Goal: Use online tool/utility: Utilize a website feature to perform a specific function

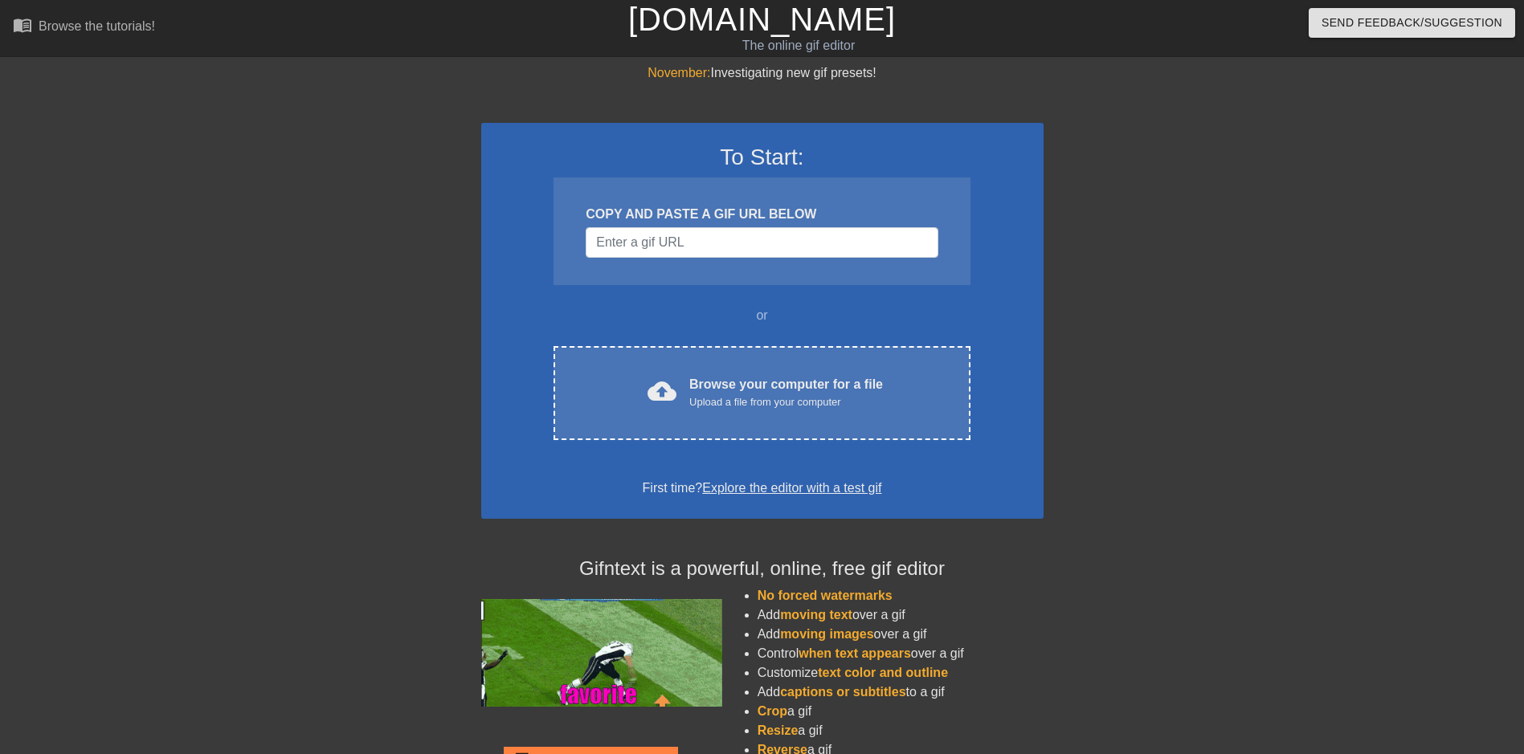
click at [1162, 376] on div at bounding box center [1183, 304] width 241 height 482
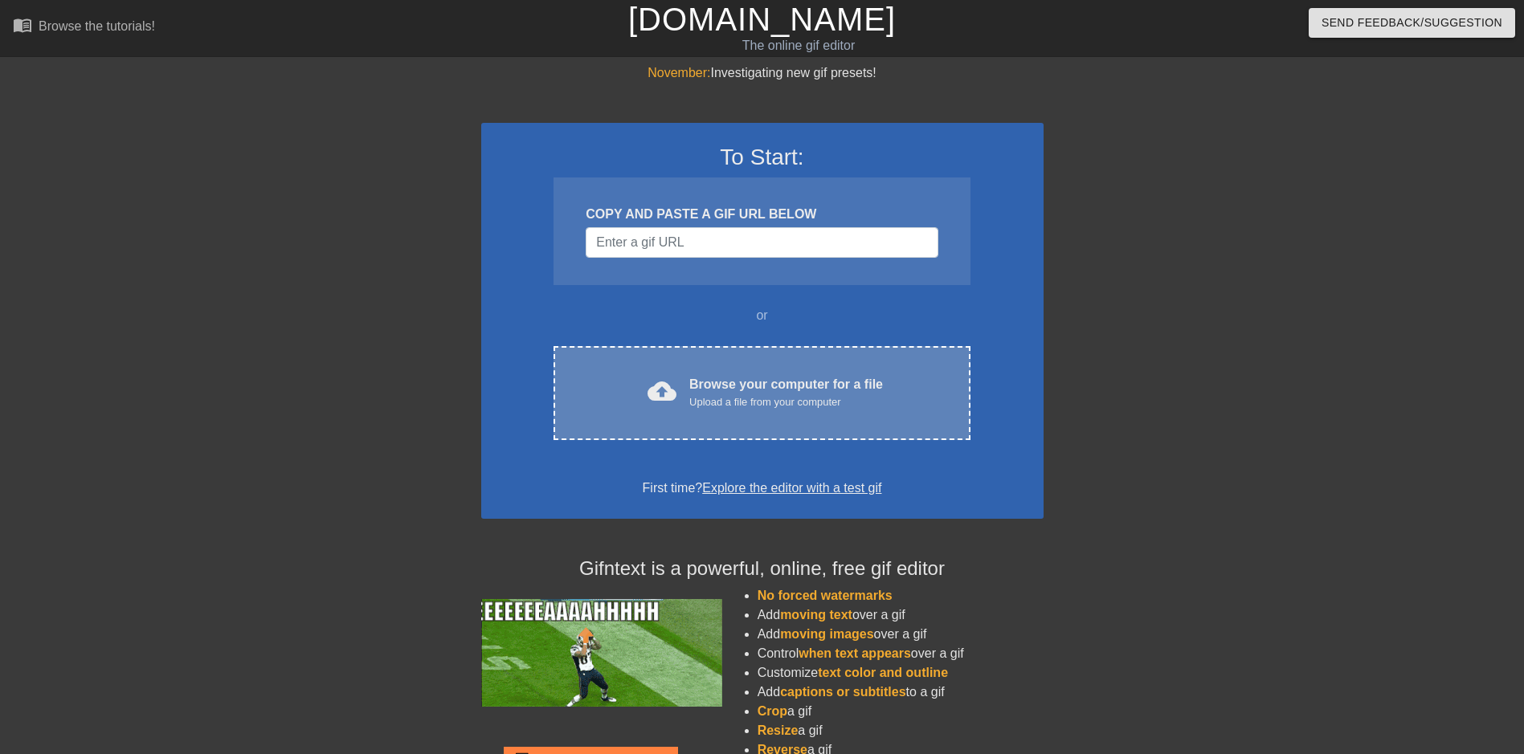
click at [767, 365] on div "cloud_upload Browse your computer for a file Upload a file from your computer C…" at bounding box center [761, 393] width 416 height 94
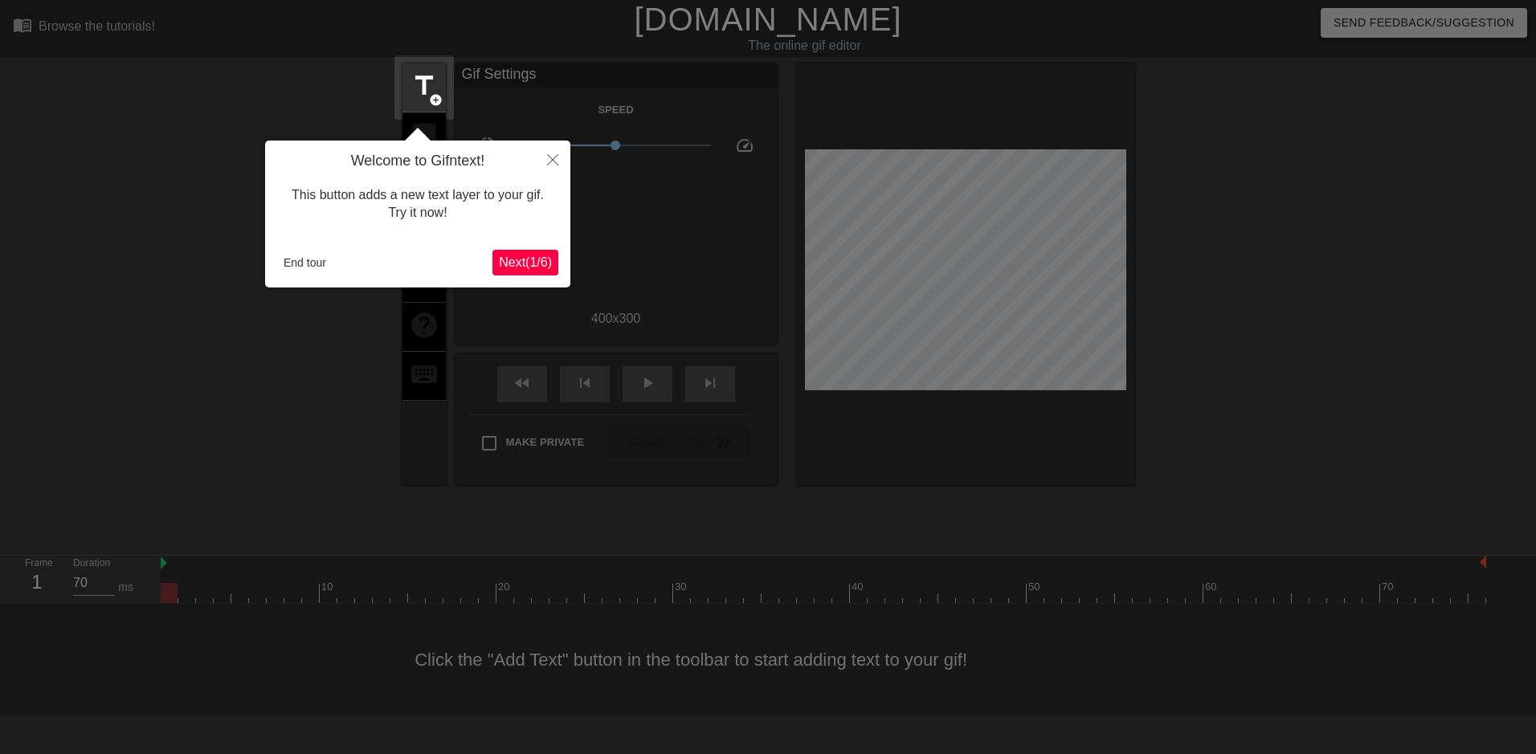
click at [512, 198] on div "This button adds a new text layer to your gif. Try it now!" at bounding box center [417, 204] width 281 height 68
click at [556, 146] on button "Close" at bounding box center [552, 159] width 35 height 37
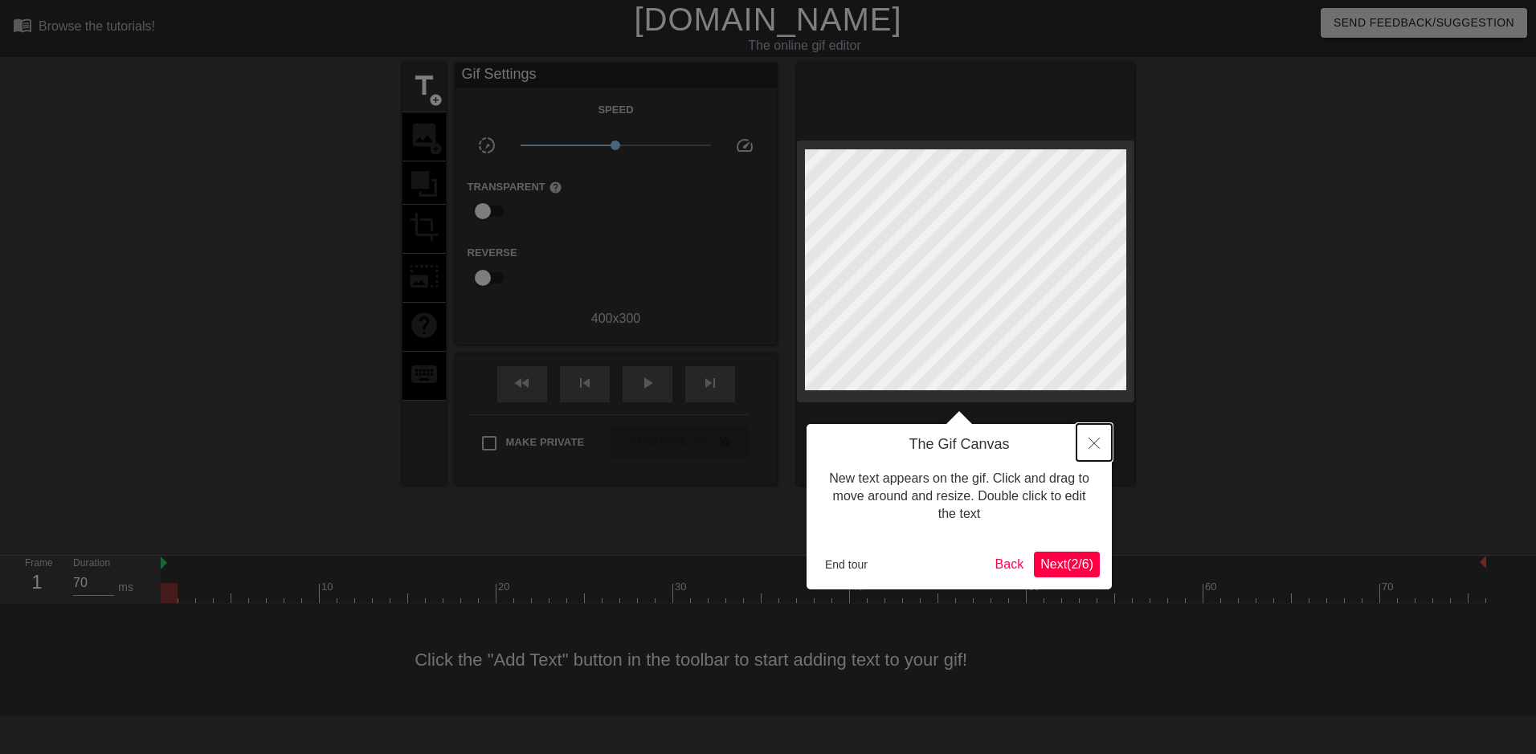
click at [1095, 447] on icon "Close" at bounding box center [1093, 443] width 11 height 11
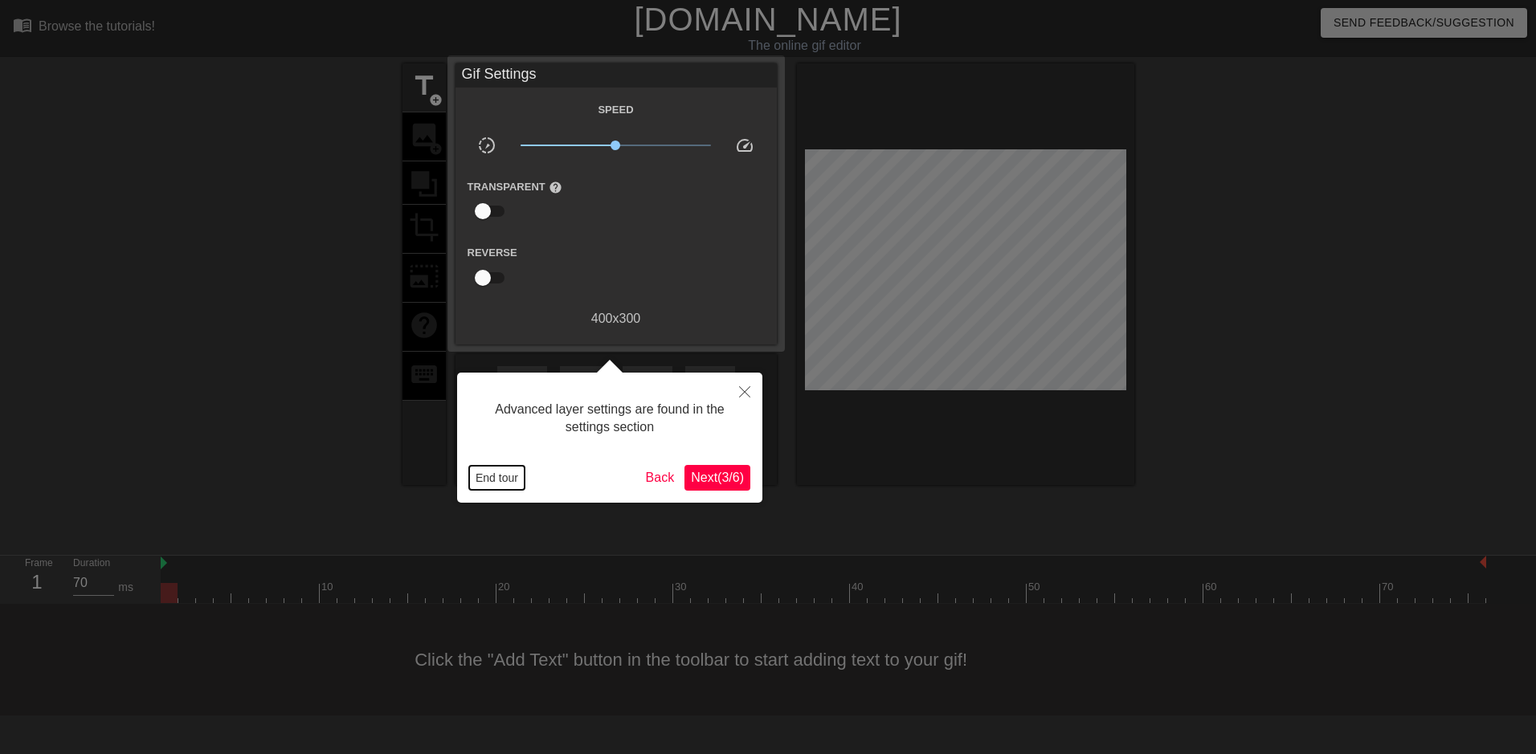
click at [512, 475] on button "End tour" at bounding box center [496, 478] width 55 height 24
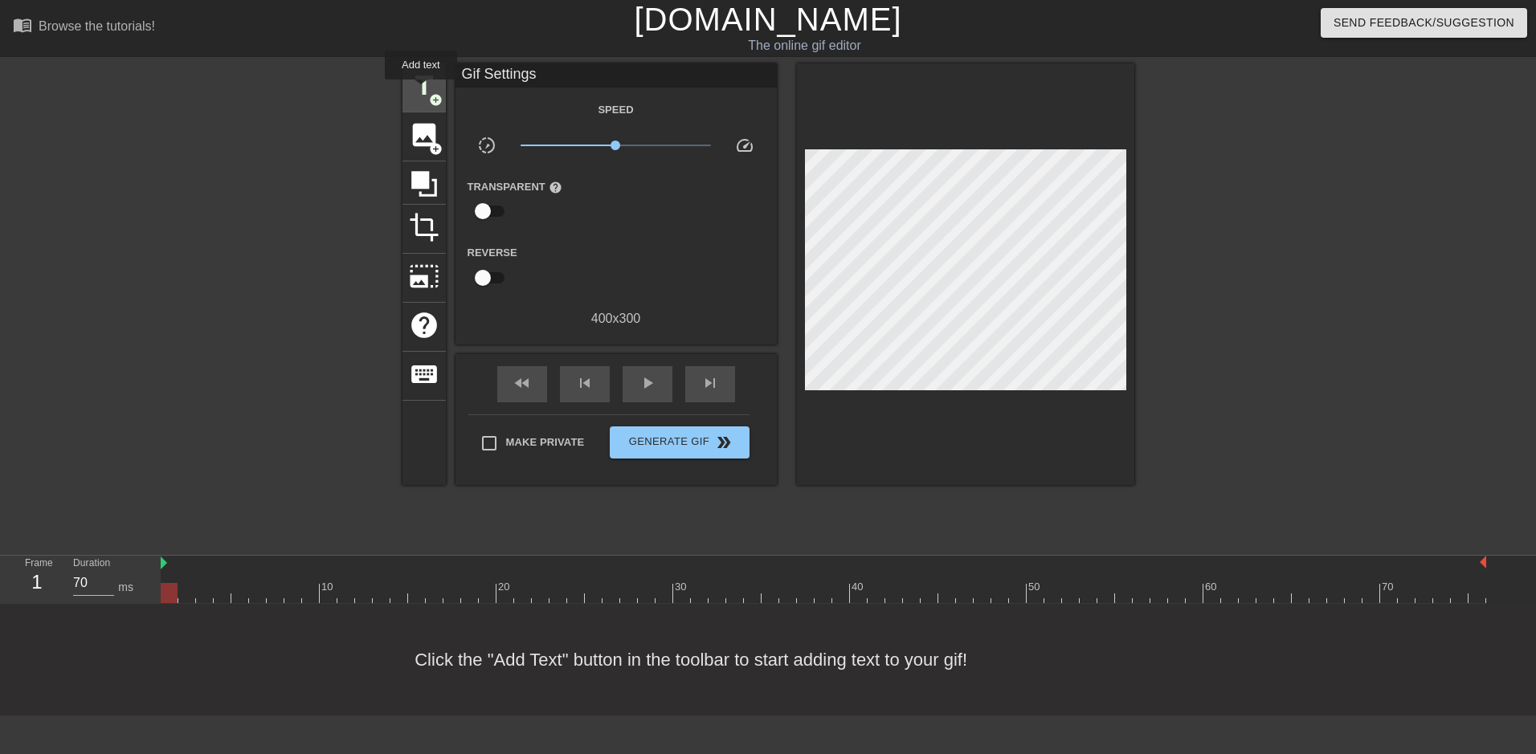
click at [422, 90] on span "title" at bounding box center [424, 86] width 31 height 31
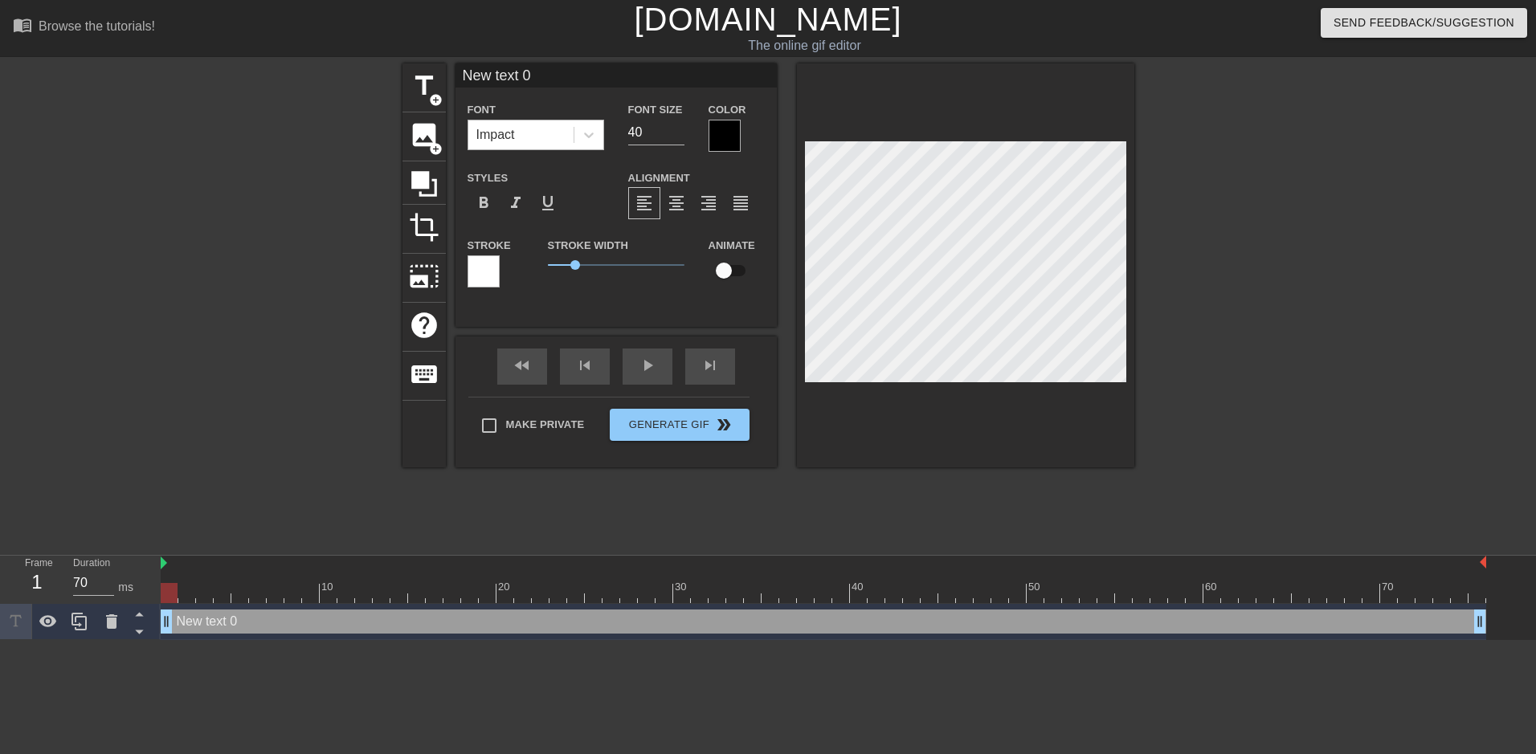
click at [541, 134] on div "Impact" at bounding box center [520, 134] width 105 height 29
click at [536, 129] on div "Impact" at bounding box center [520, 134] width 105 height 29
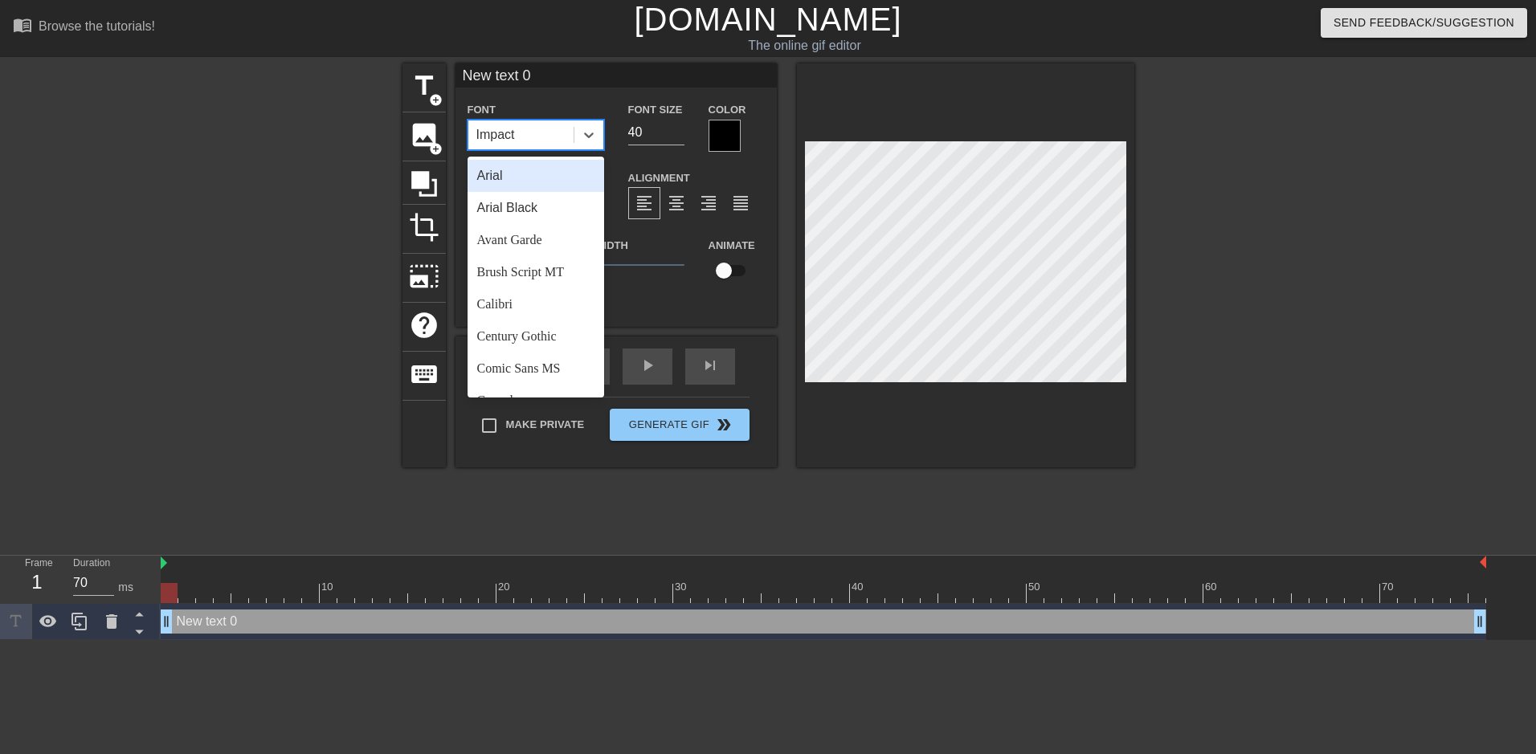
click at [287, 501] on div at bounding box center [262, 304] width 241 height 482
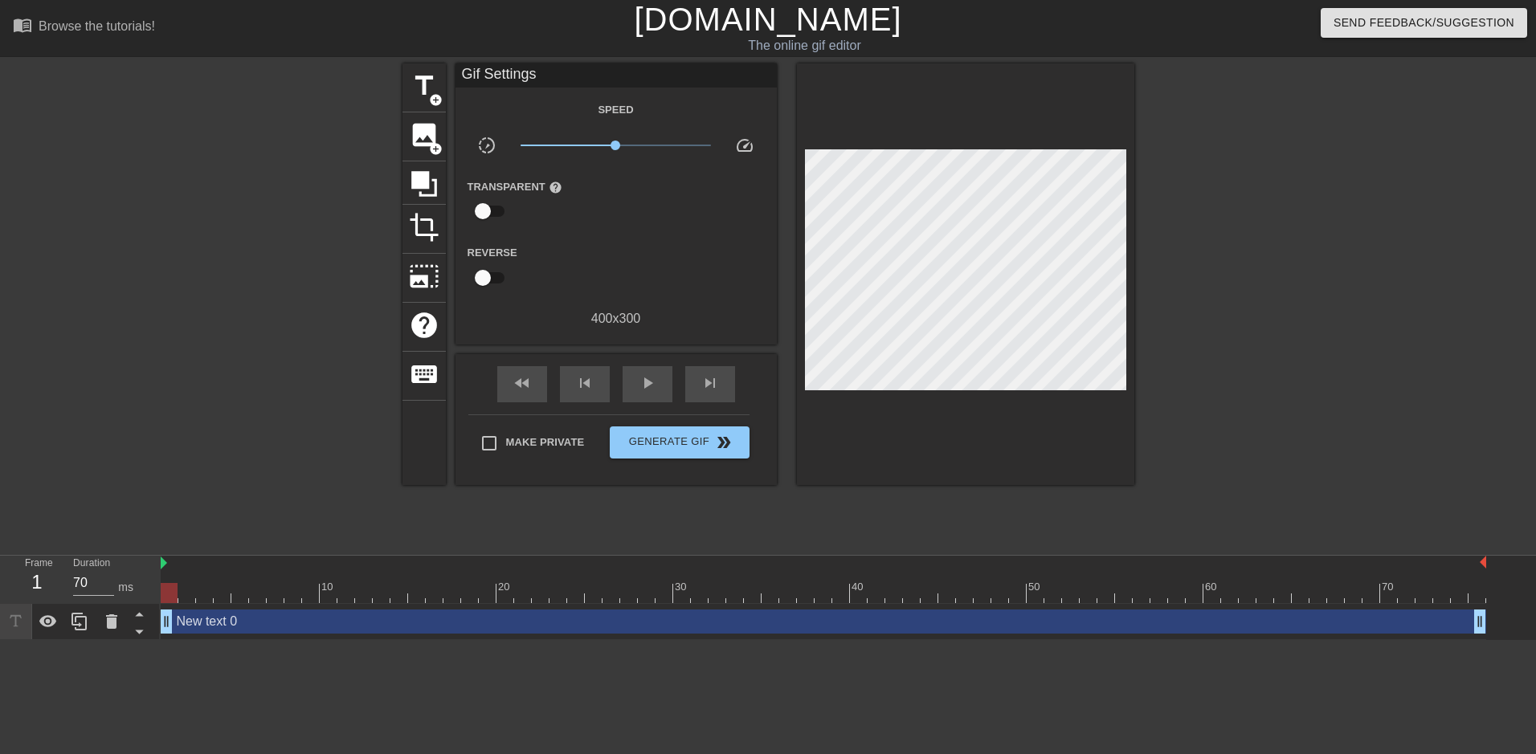
click at [202, 627] on div "New text 0 drag_handle drag_handle" at bounding box center [823, 622] width 1325 height 24
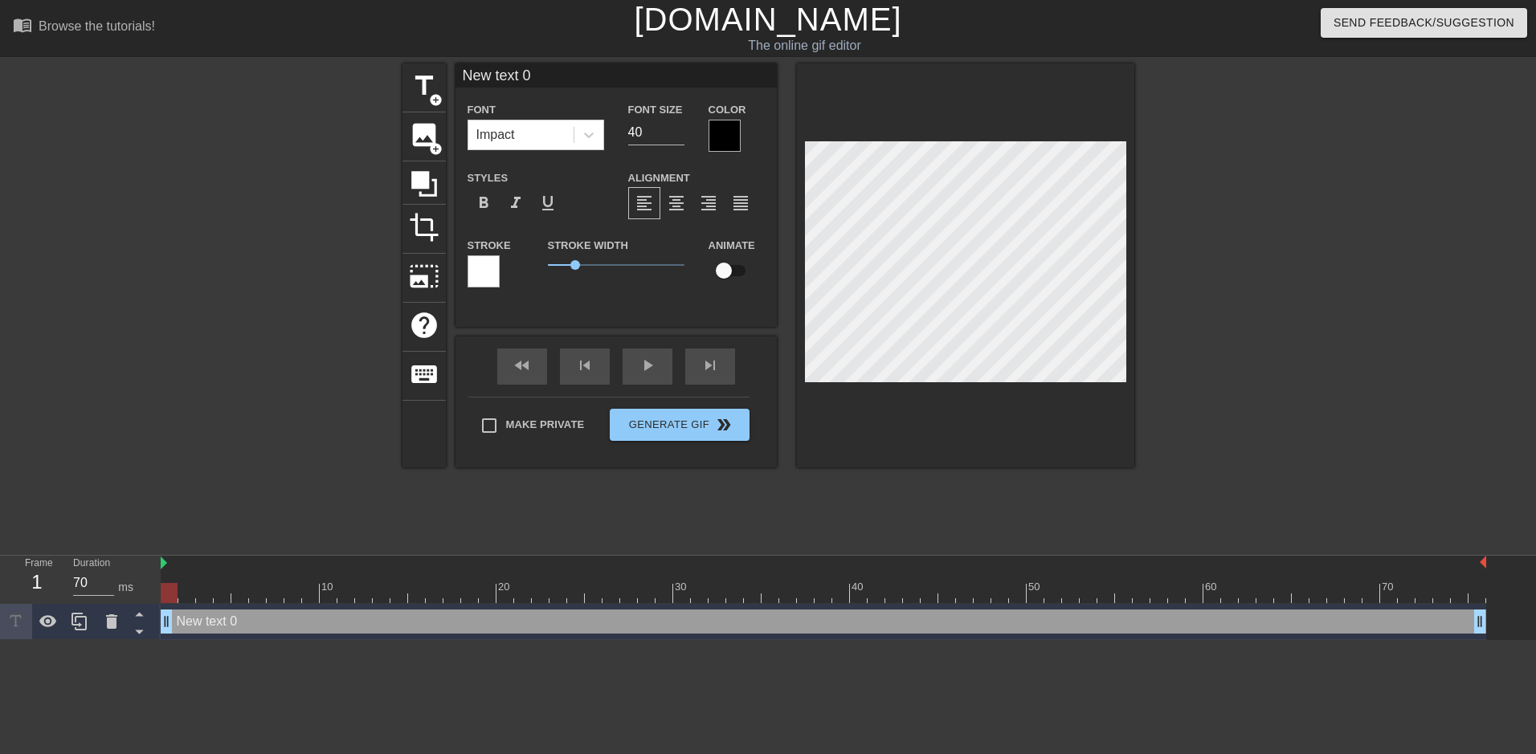
click at [202, 628] on div "New text 0 drag_handle drag_handle" at bounding box center [823, 622] width 1325 height 24
type input "T"
type textarea "T"
type input "Th"
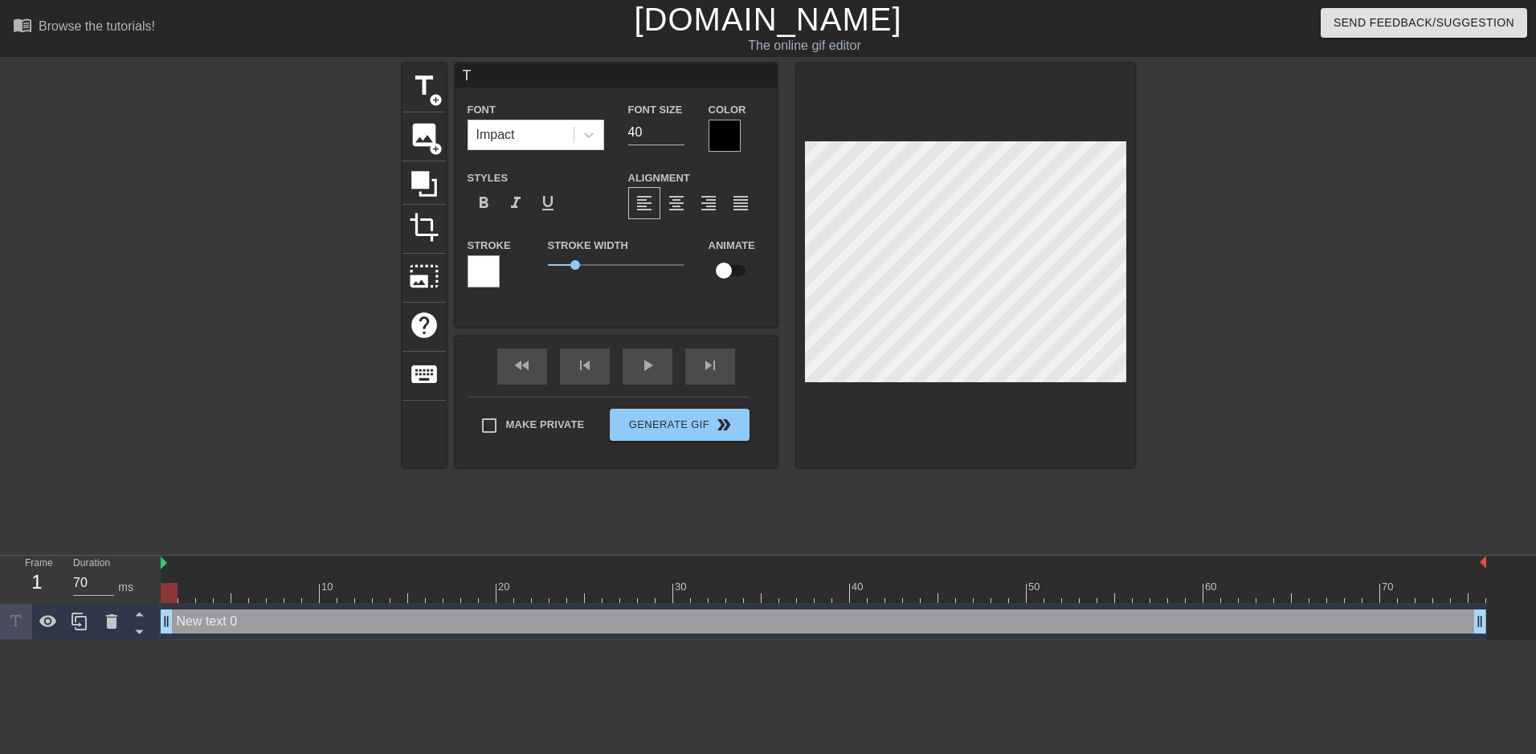
type textarea "Th"
type input "Tho"
type textarea "Tho"
type input "[PERSON_NAME]"
type textarea "[PERSON_NAME]"
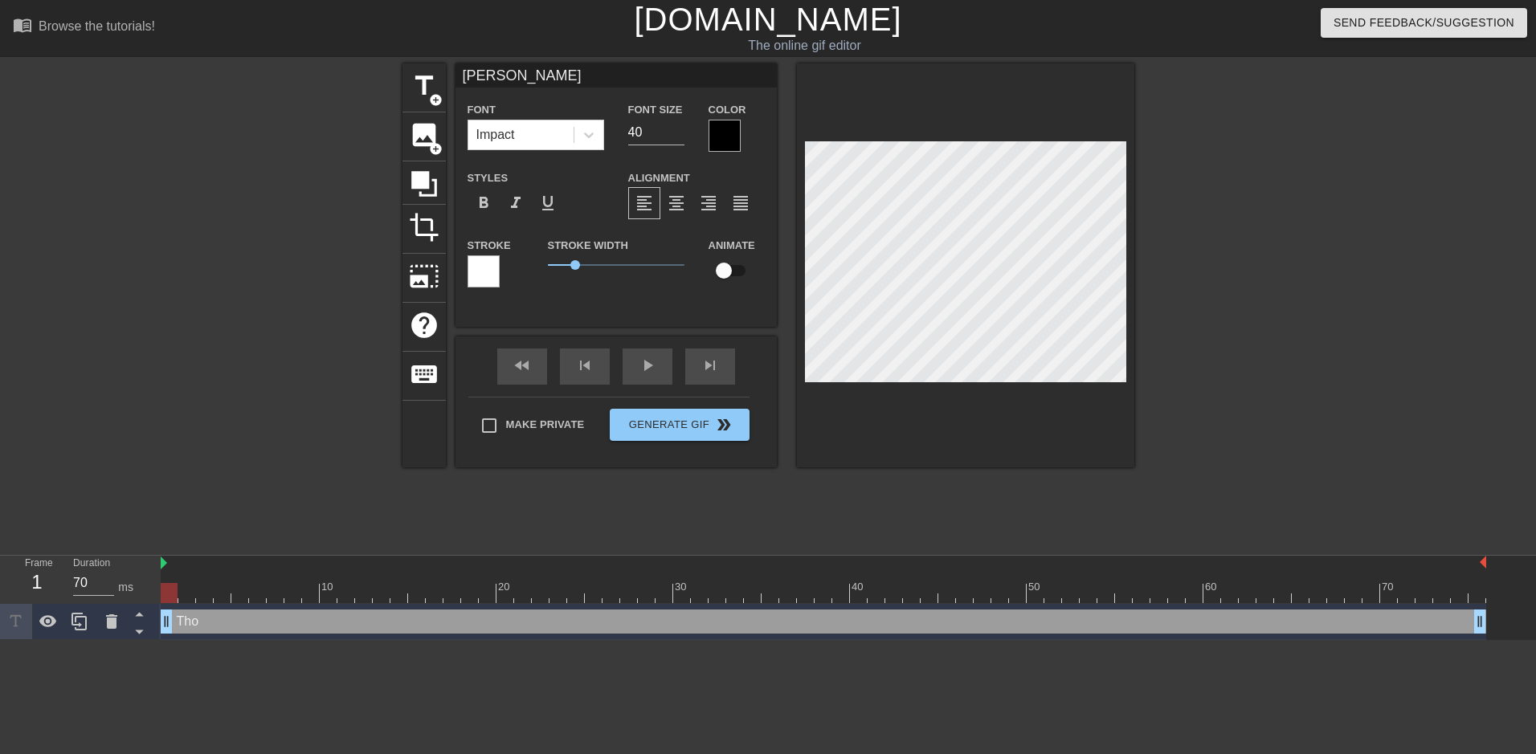
type input "[PERSON_NAME]"
type textarea "[PERSON_NAME]"
type input "[PERSON_NAME]"
type textarea "[PERSON_NAME]"
type input "[PERSON_NAME]"
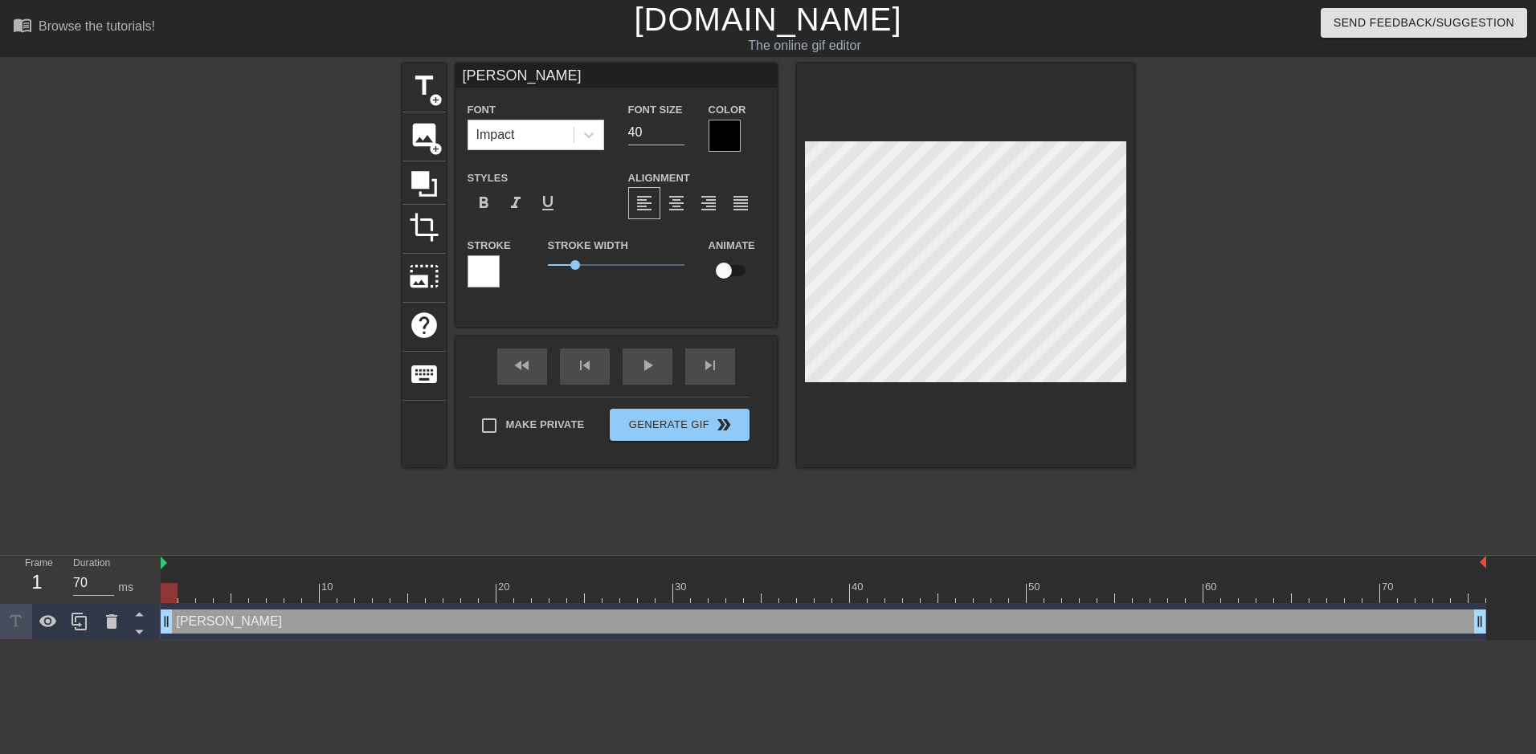
type textarea "[PERSON_NAME]"
type input "[PERSON_NAME]"
type textarea "[PERSON_NAME]"
type input "[PERSON_NAME]"
type textarea "[PERSON_NAME]"
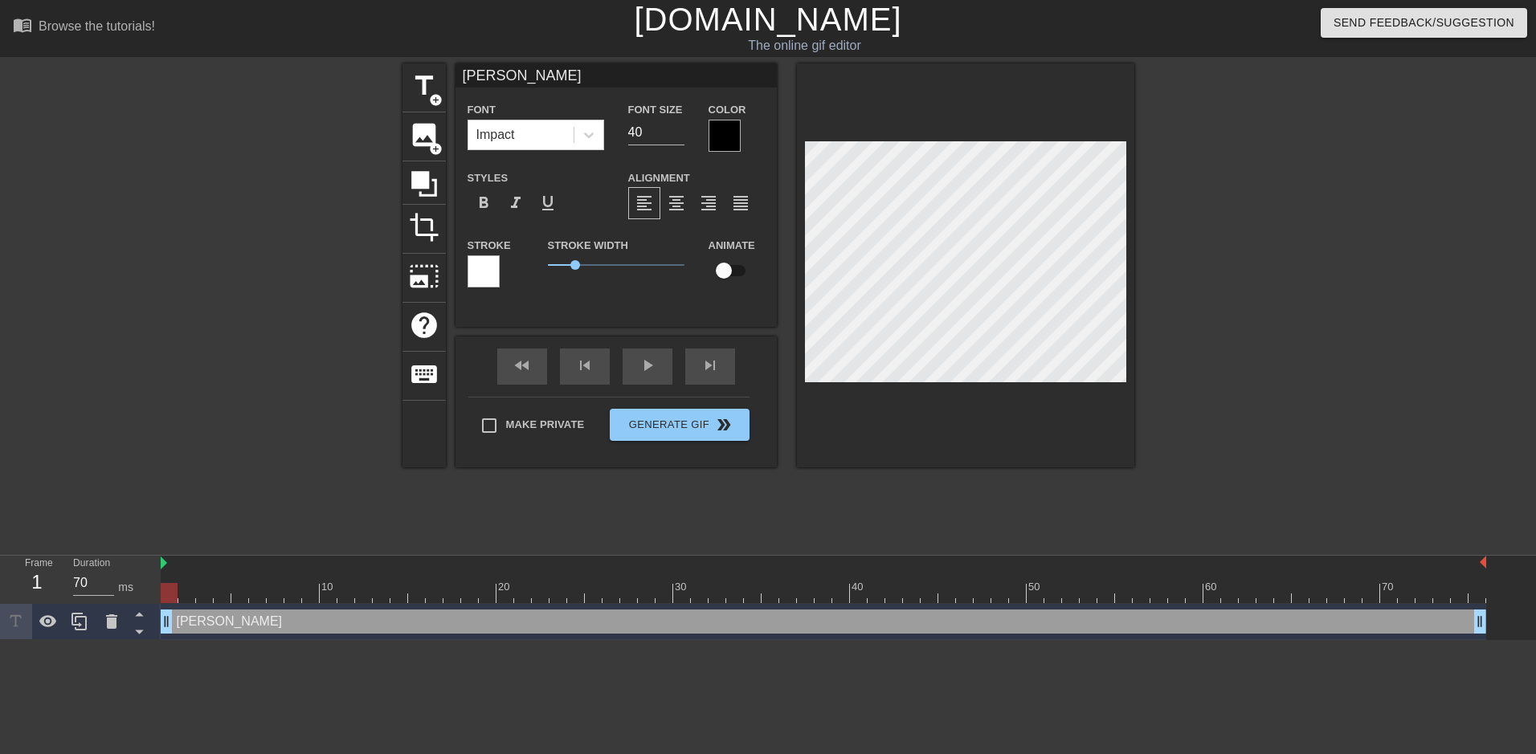
type input "[PERSON_NAME]"
type textarea "[PERSON_NAME]"
type input "[PERSON_NAME]"
type textarea "[PERSON_NAME]"
type input "[PERSON_NAME]"
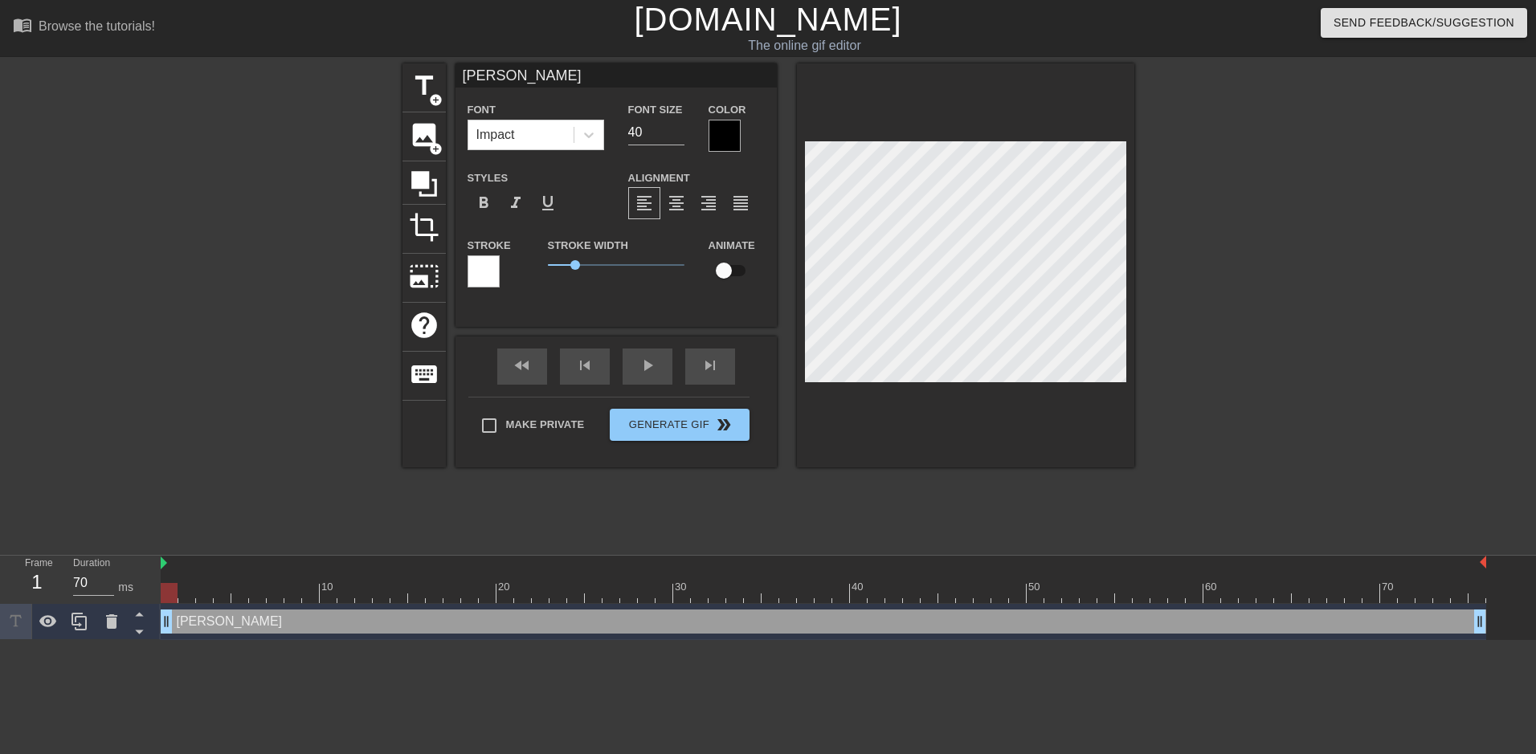
type textarea "[PERSON_NAME]"
type input "[PERSON_NAME] Post B"
type textarea "[PERSON_NAME] Post B"
type input "[PERSON_NAME] Post Bu"
type textarea "[PERSON_NAME] Post Bu"
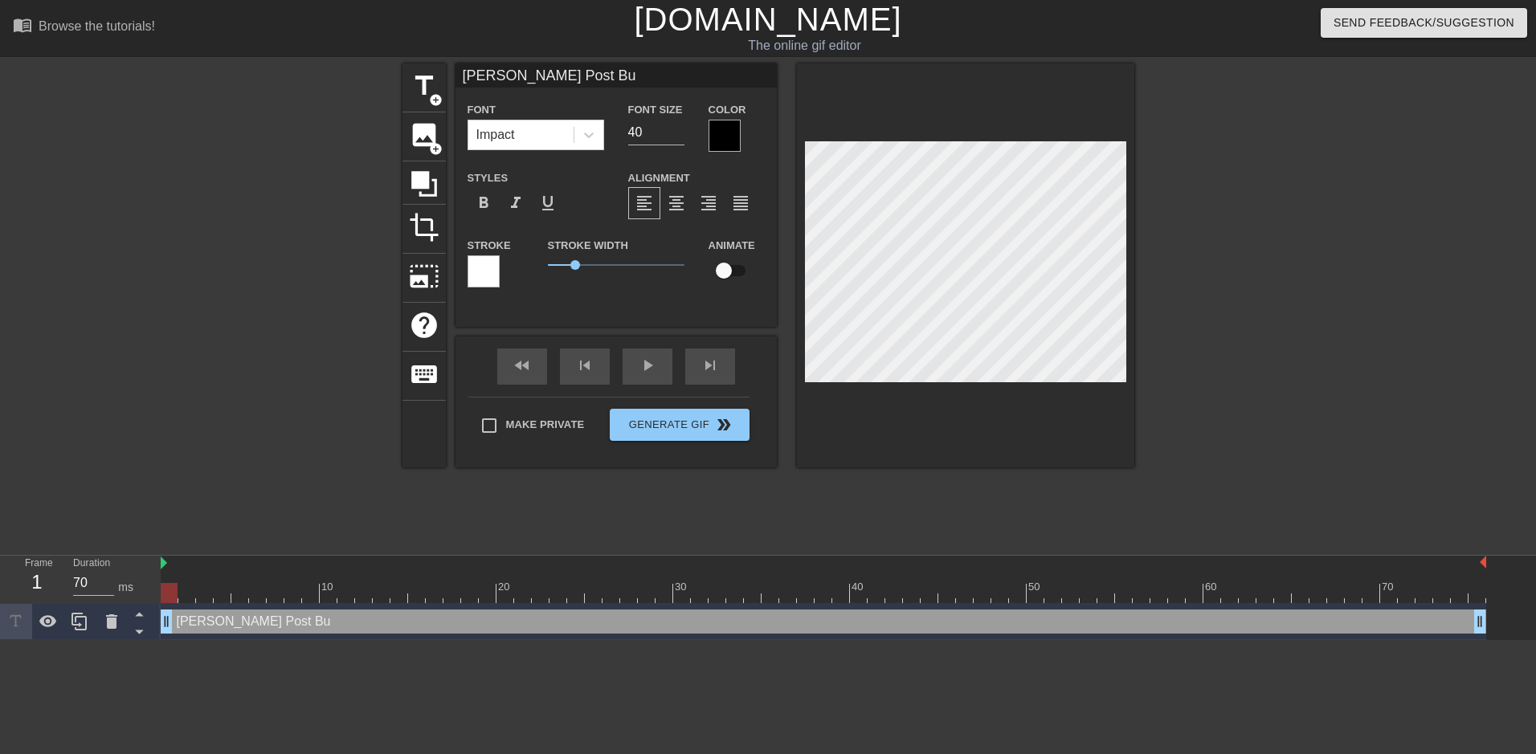
type input "[PERSON_NAME] Post Bun"
type textarea "[PERSON_NAME] Post Bun"
type input "[PERSON_NAME] Post Bund"
type textarea "[PERSON_NAME] Post Bund"
type input "[PERSON_NAME] Post Bundt"
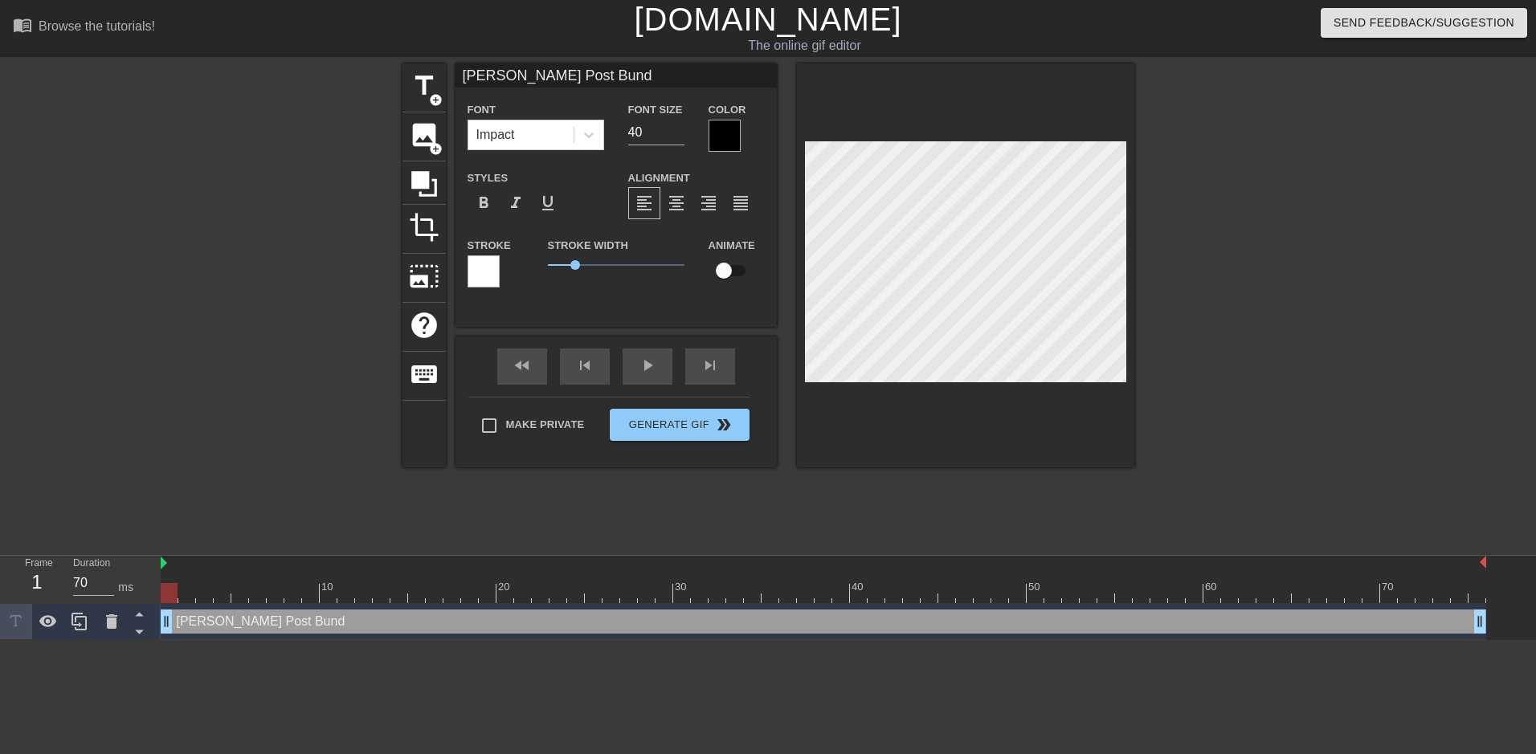
type textarea "[PERSON_NAME] Post Bundt"
type input "[PERSON_NAME] Post Bundt"
type textarea "[PERSON_NAME] Post Bundt"
type input "[PERSON_NAME] Post Bundt C"
type textarea "[PERSON_NAME] Post Bundt C"
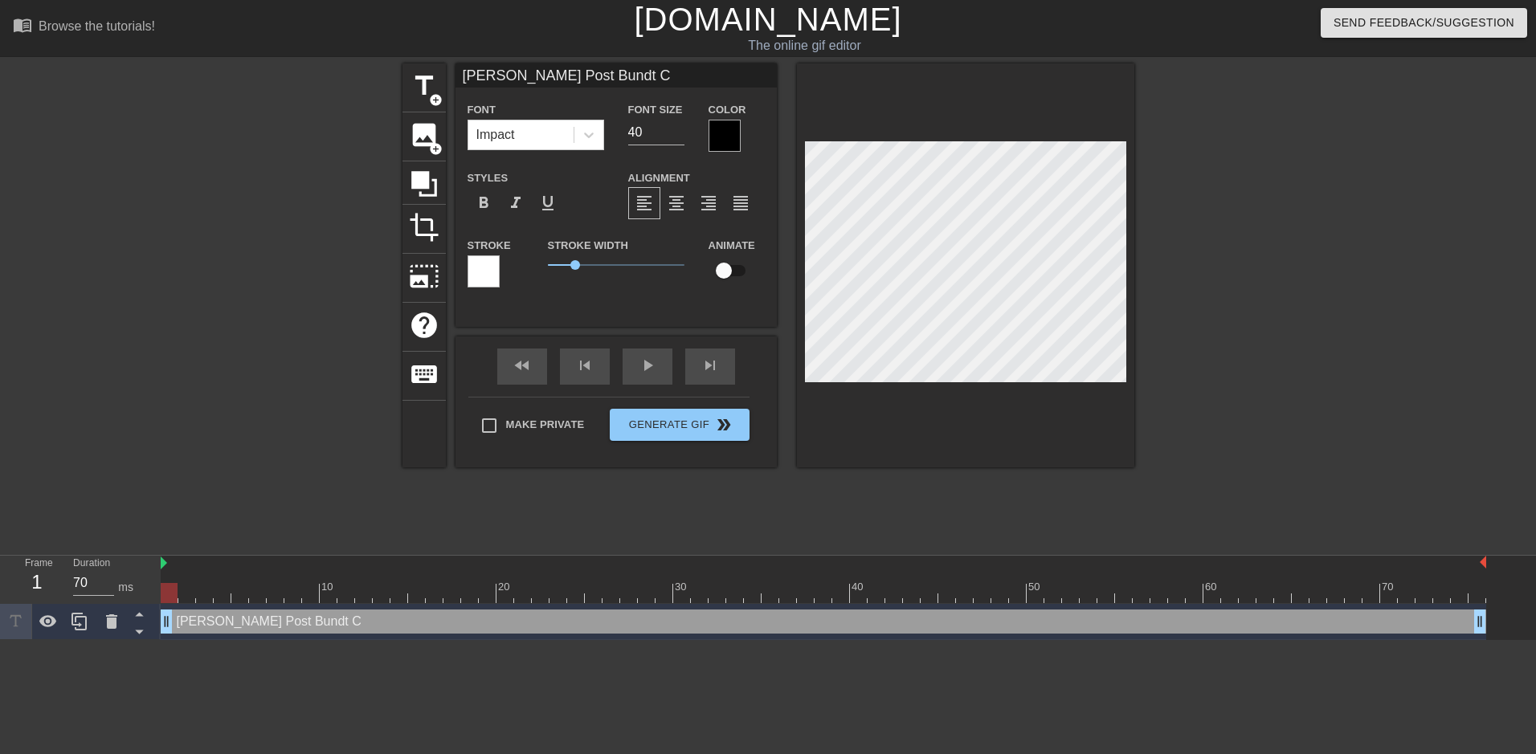
type input "[PERSON_NAME] Post Bundt Ca"
type textarea "[PERSON_NAME] Post Bundt Ca"
type input "[PERSON_NAME] Post Bundt Cak"
type textarea "[PERSON_NAME] Post Bundt Cak"
type input "[PERSON_NAME] Post Bundt Cake"
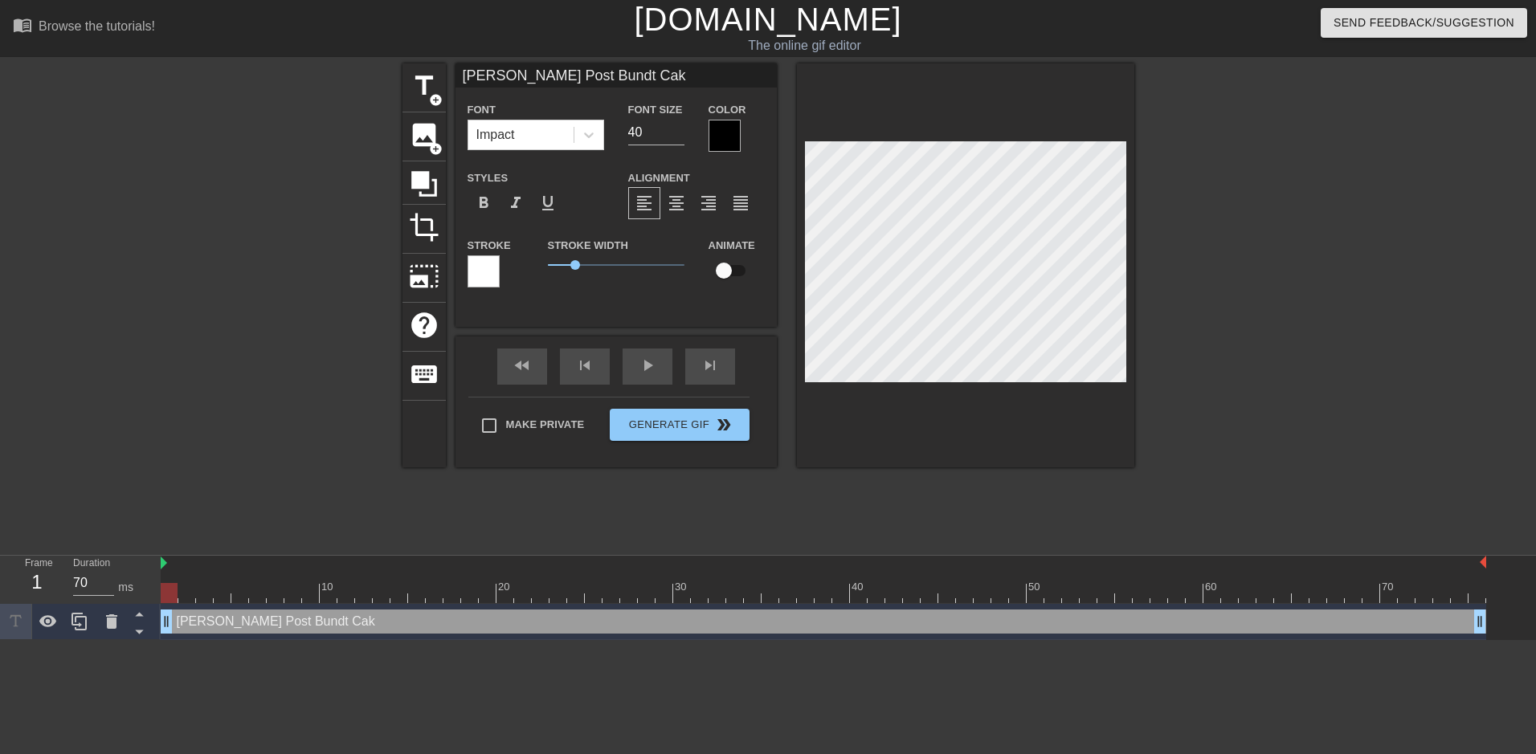
scroll to position [2, 9]
type textarea "[PERSON_NAME] Post Bundt Cake"
click at [720, 129] on div at bounding box center [724, 136] width 32 height 32
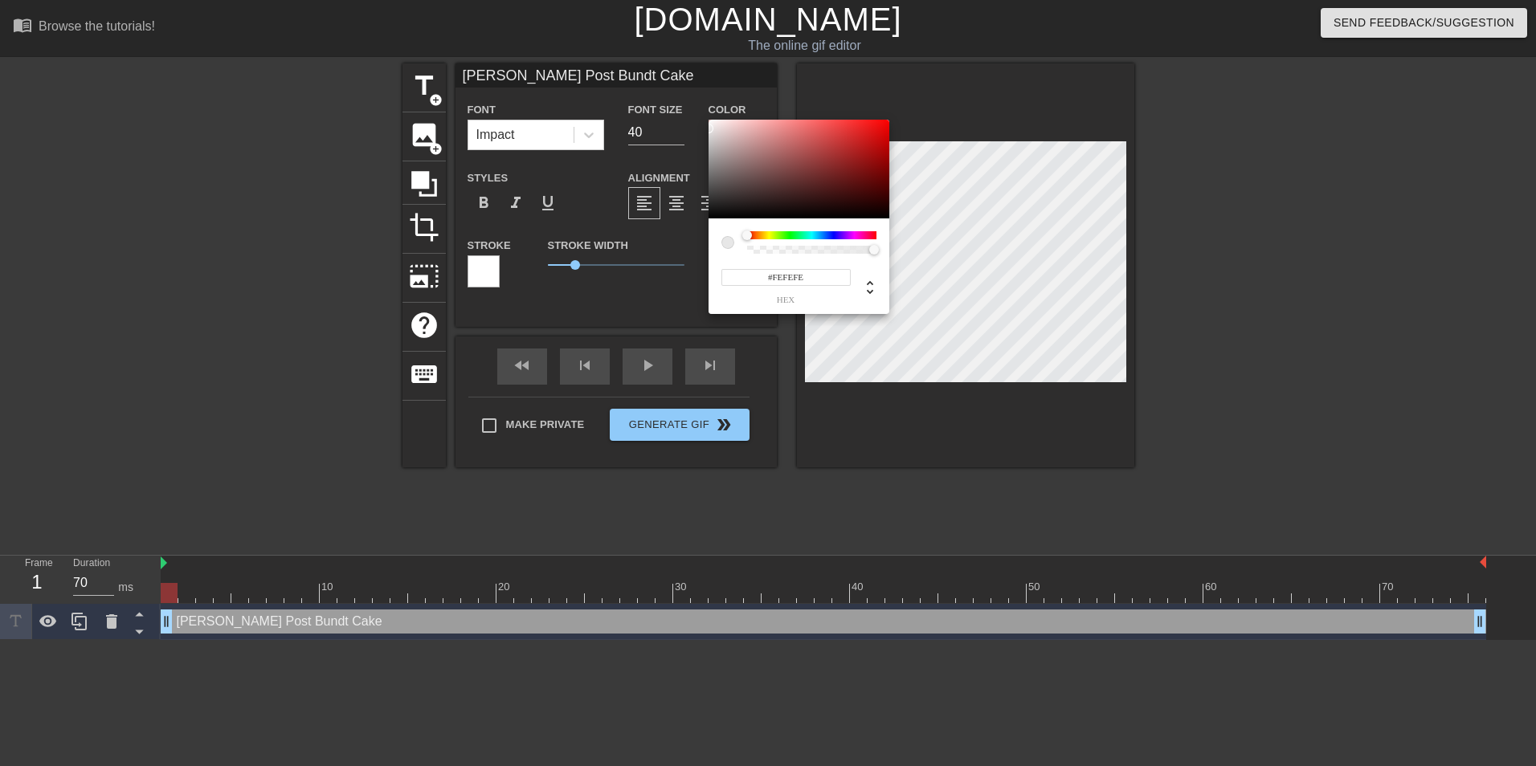
type input "#FFFFFF"
drag, startPoint x: 718, startPoint y: 144, endPoint x: 700, endPoint y: 119, distance: 30.5
click at [700, 119] on div "#FFFFFF hex" at bounding box center [768, 383] width 1536 height 766
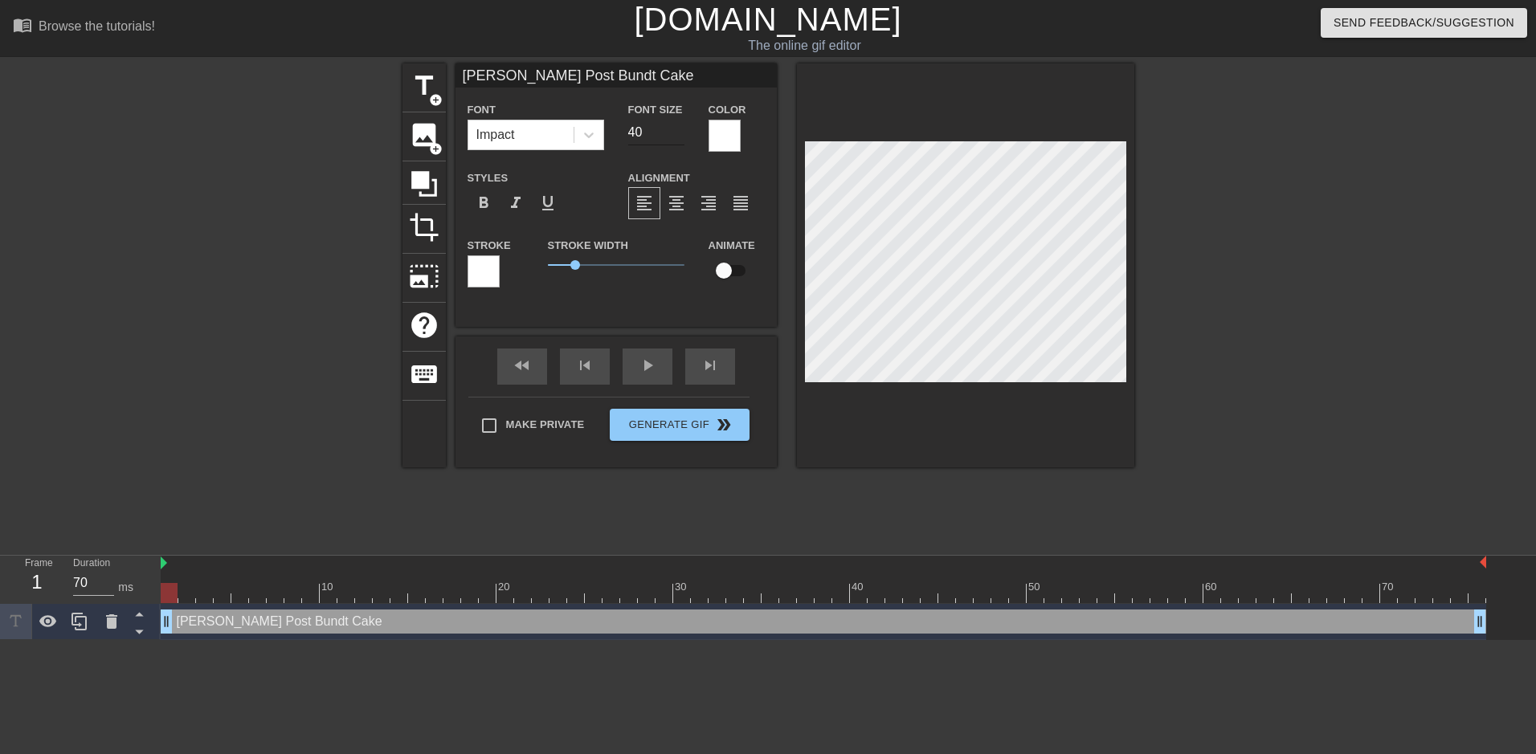
click at [661, 144] on input "40" at bounding box center [656, 133] width 56 height 26
type input "32"
click at [586, 132] on icon at bounding box center [589, 135] width 16 height 16
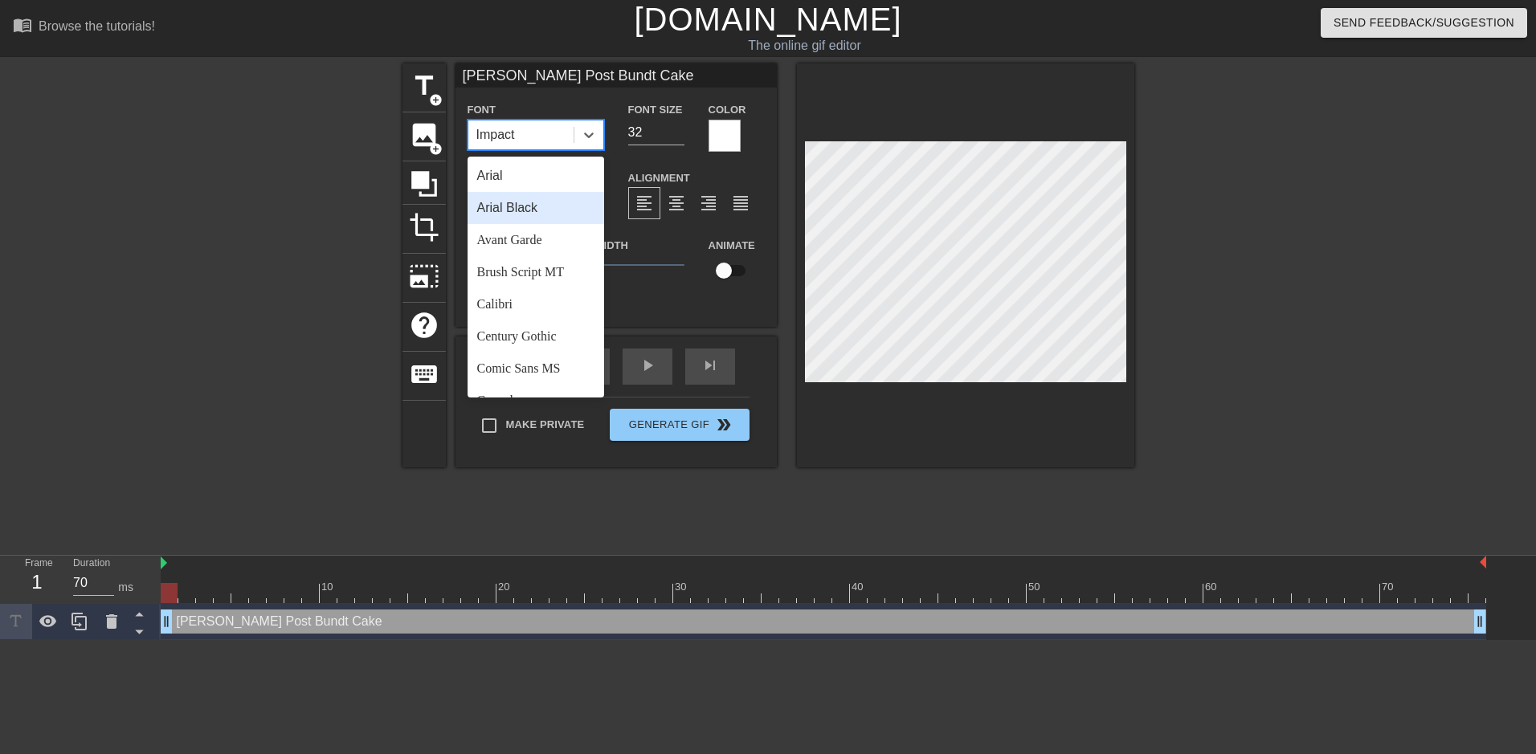
click at [544, 206] on div "Arial Black" at bounding box center [535, 208] width 137 height 32
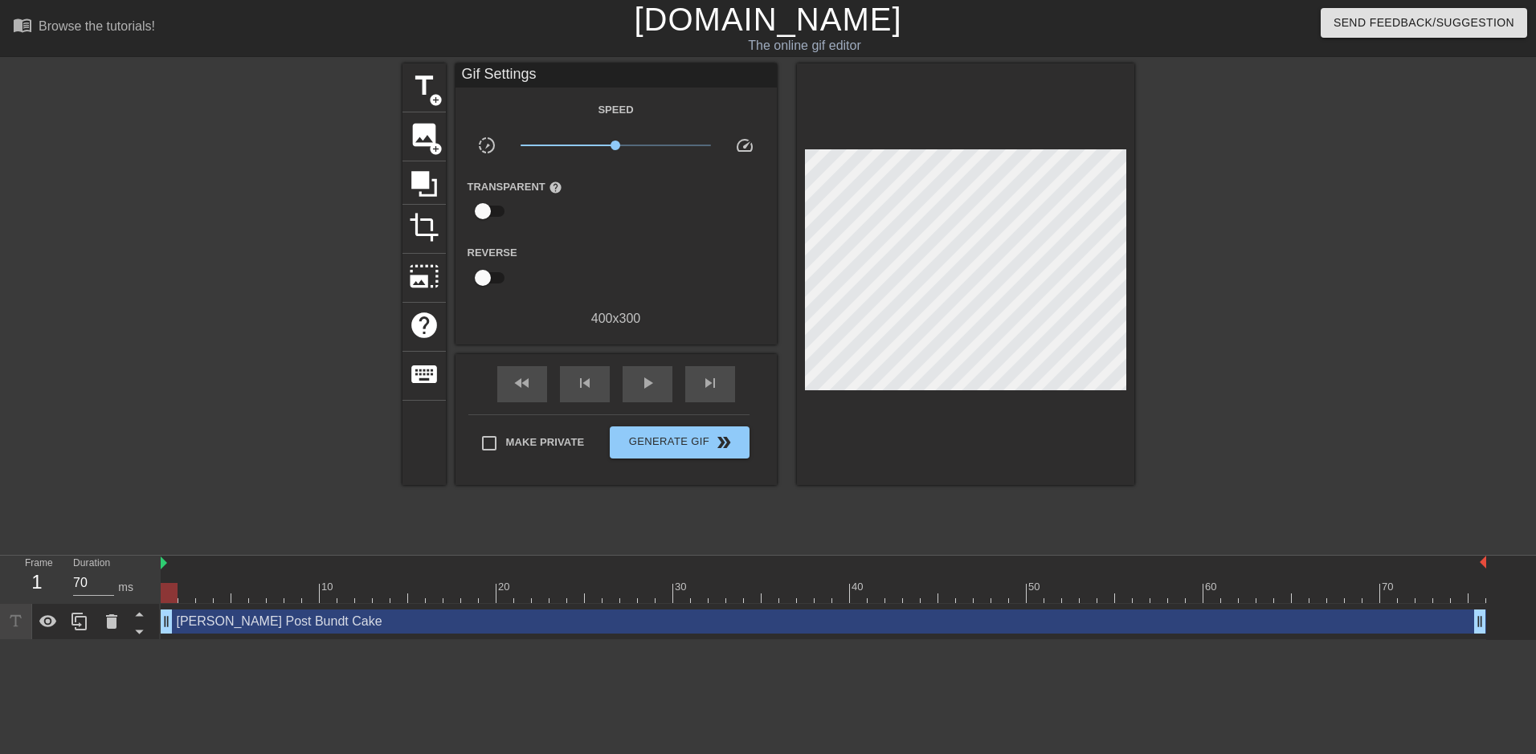
click at [1283, 337] on div at bounding box center [1273, 304] width 241 height 482
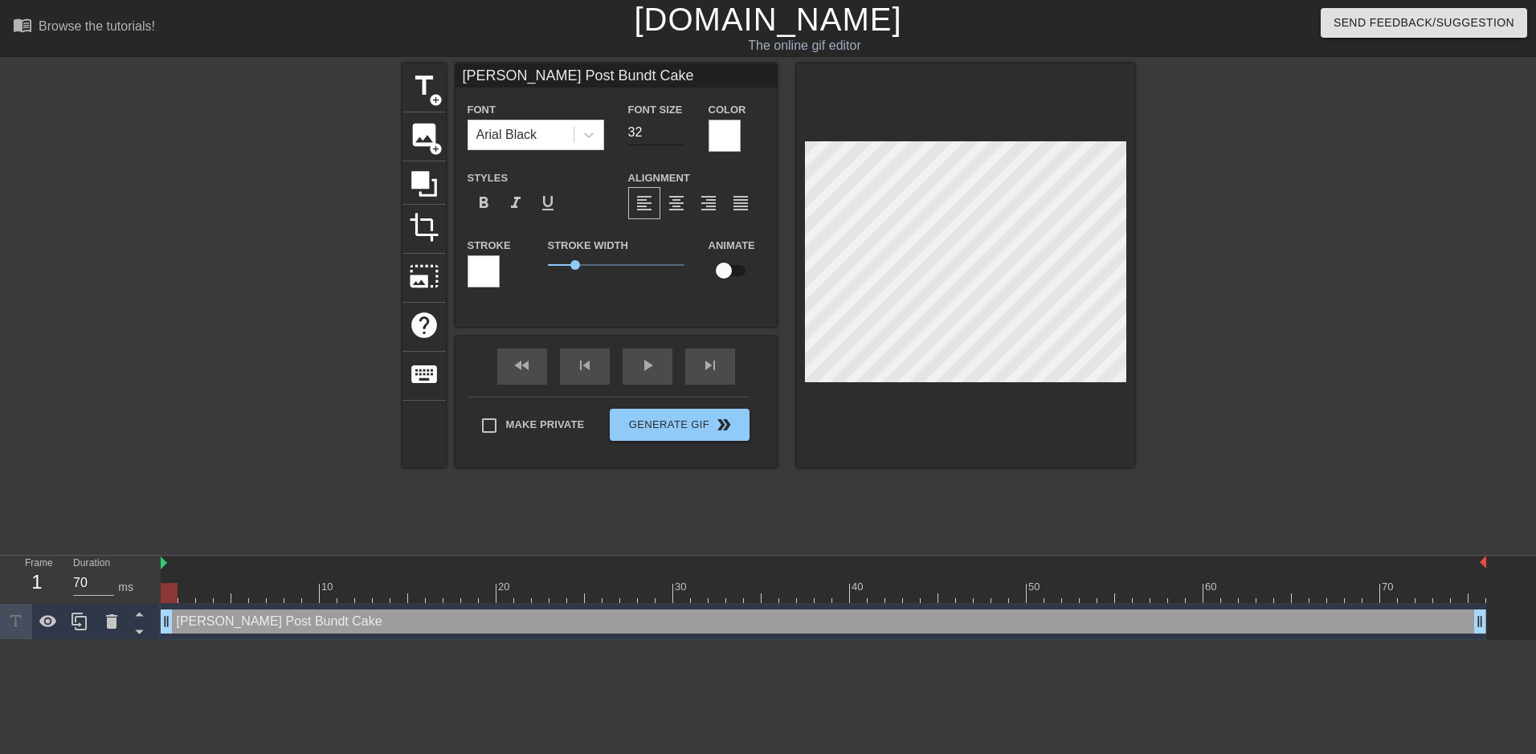
click at [642, 137] on input "32" at bounding box center [656, 133] width 56 height 26
click at [647, 137] on input "32" at bounding box center [656, 133] width 56 height 26
type input "16"
click at [1341, 344] on div at bounding box center [1273, 304] width 241 height 482
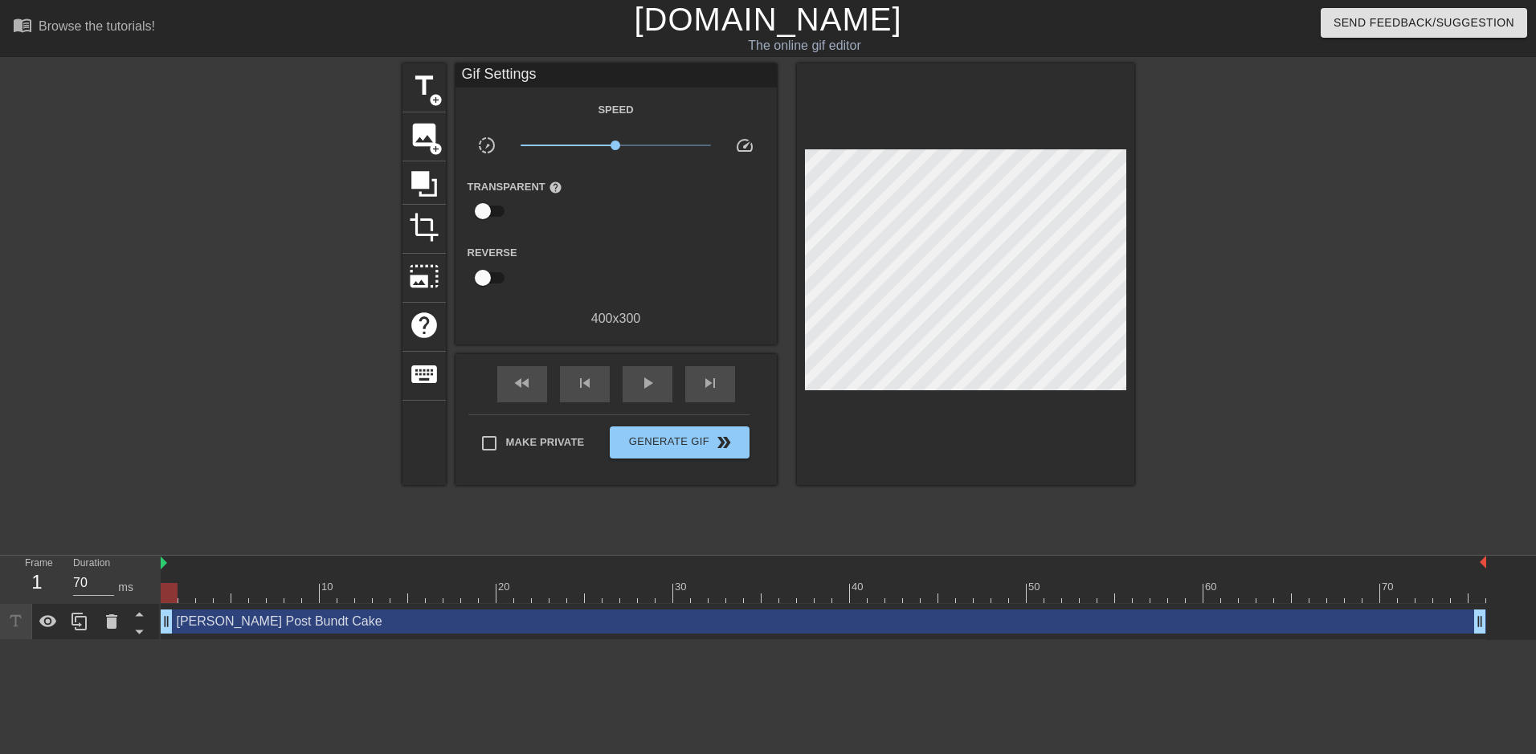
click at [173, 594] on div at bounding box center [169, 593] width 17 height 20
click at [194, 622] on div "[PERSON_NAME] Post Bundt Cake drag_handle drag_handle" at bounding box center [823, 622] width 1325 height 24
click at [213, 422] on div at bounding box center [262, 304] width 241 height 482
drag, startPoint x: 1209, startPoint y: 492, endPoint x: 951, endPoint y: 498, distance: 257.9
click at [951, 498] on div "title add_circle image add_circle crop photo_size_select_large help keyboard Gi…" at bounding box center [768, 304] width 1536 height 482
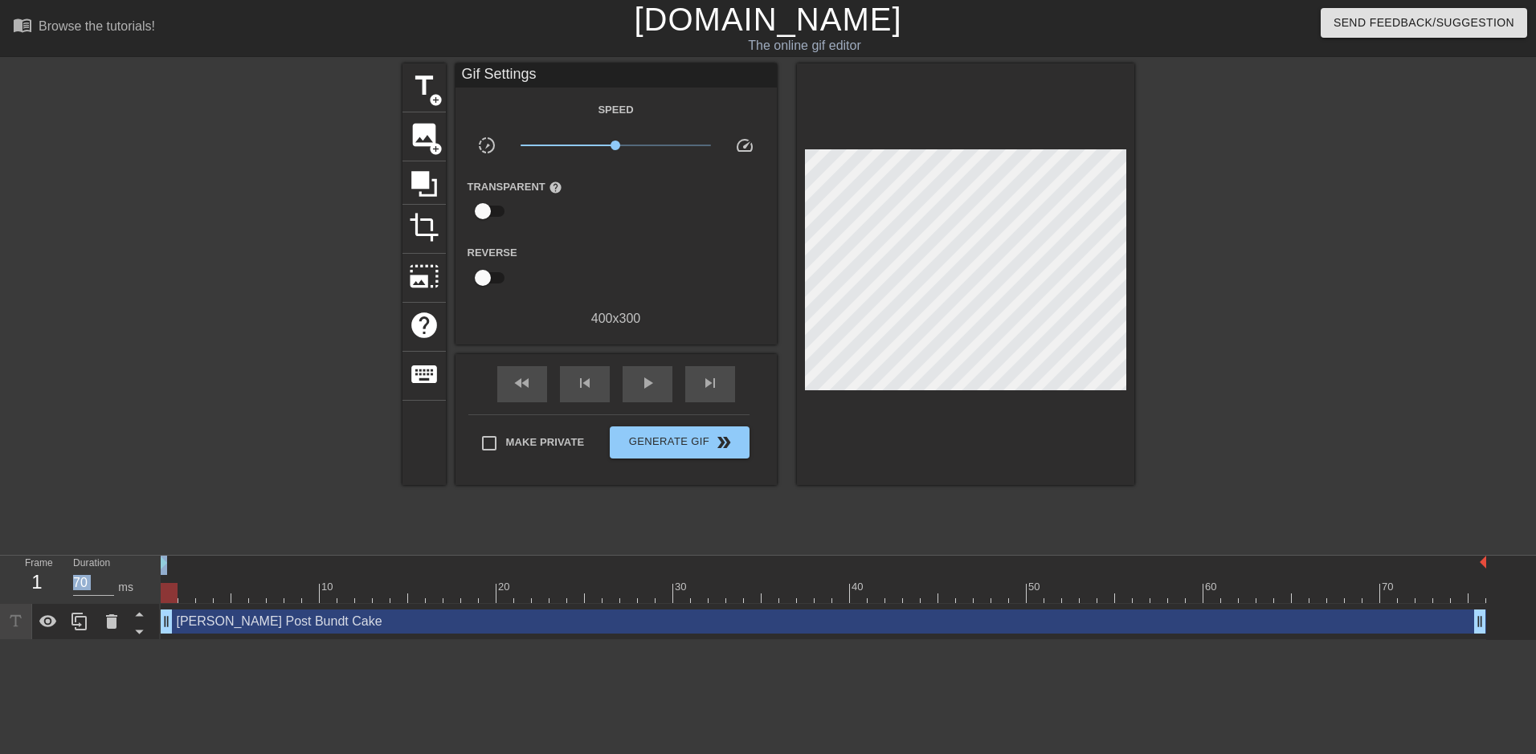
click at [1253, 589] on div at bounding box center [823, 593] width 1325 height 20
click at [1050, 585] on div at bounding box center [823, 593] width 1325 height 20
click at [870, 588] on div at bounding box center [823, 593] width 1325 height 20
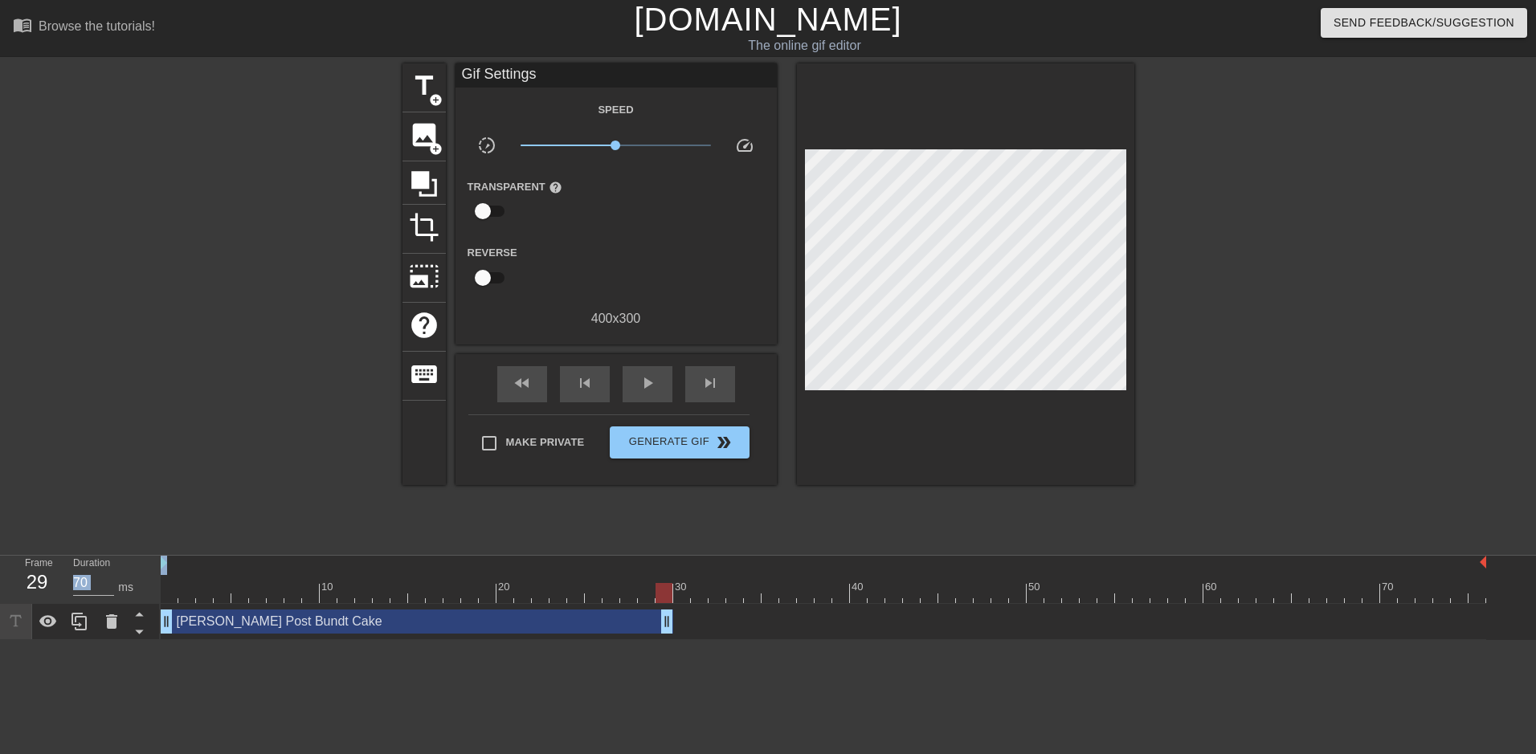
drag, startPoint x: 1481, startPoint y: 626, endPoint x: 661, endPoint y: 622, distance: 820.1
click at [884, 528] on div "title add_circle image add_circle crop photo_size_select_large help keyboard Gi…" at bounding box center [768, 304] width 732 height 482
click at [426, 81] on span "title" at bounding box center [424, 86] width 31 height 31
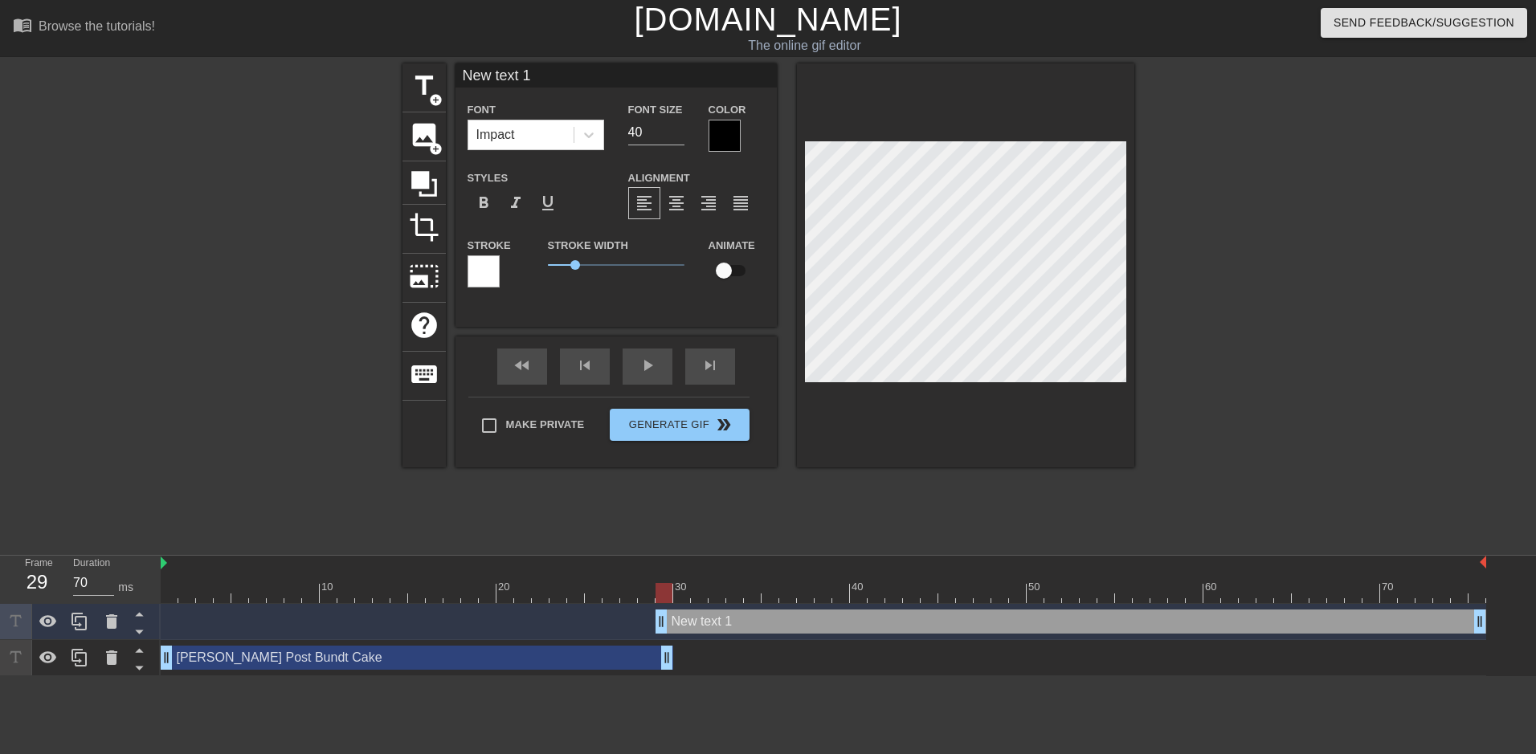
scroll to position [2, 4]
type input "C"
type textarea "C"
type input "C"
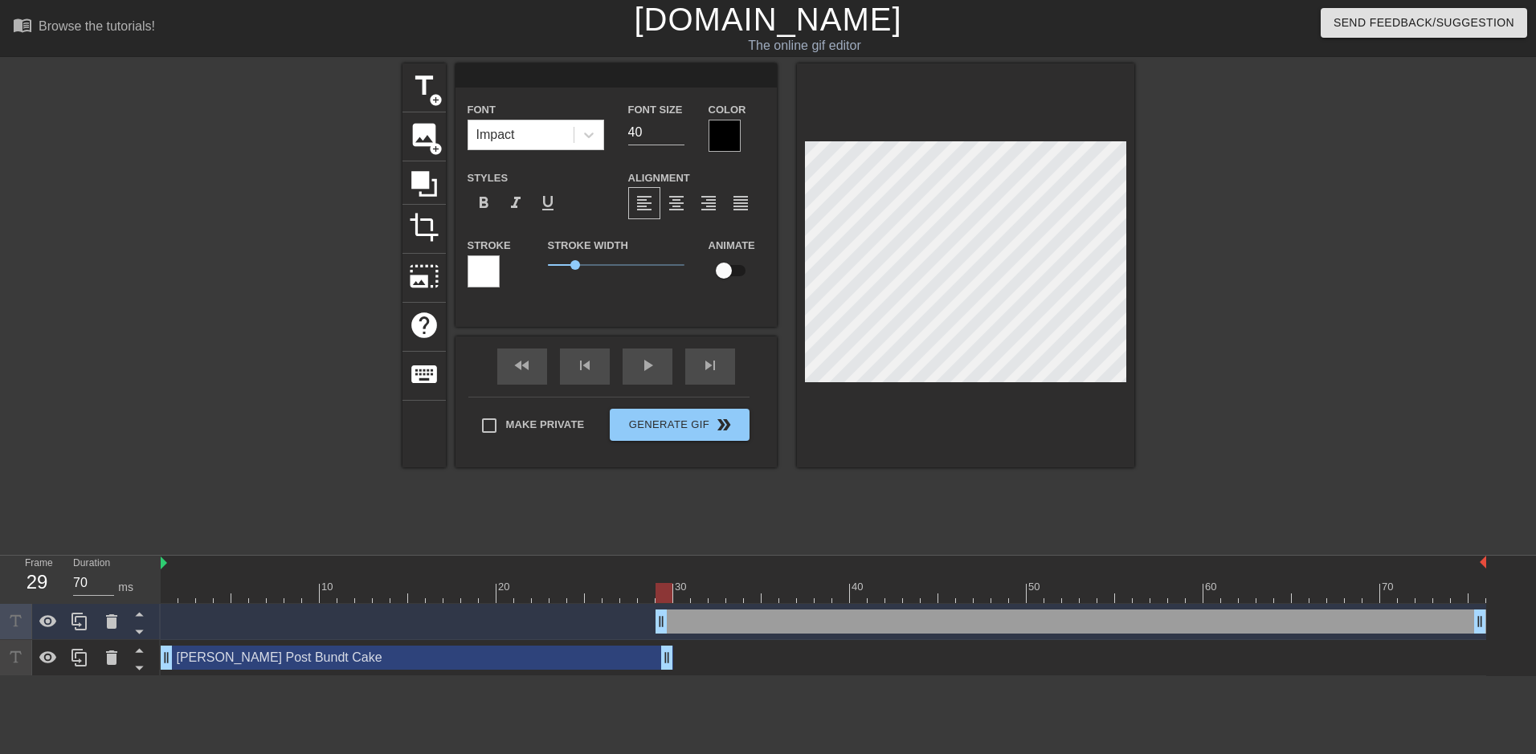
type textarea "C"
type input "CE"
type textarea "CE"
type input "CER"
type textarea "CER"
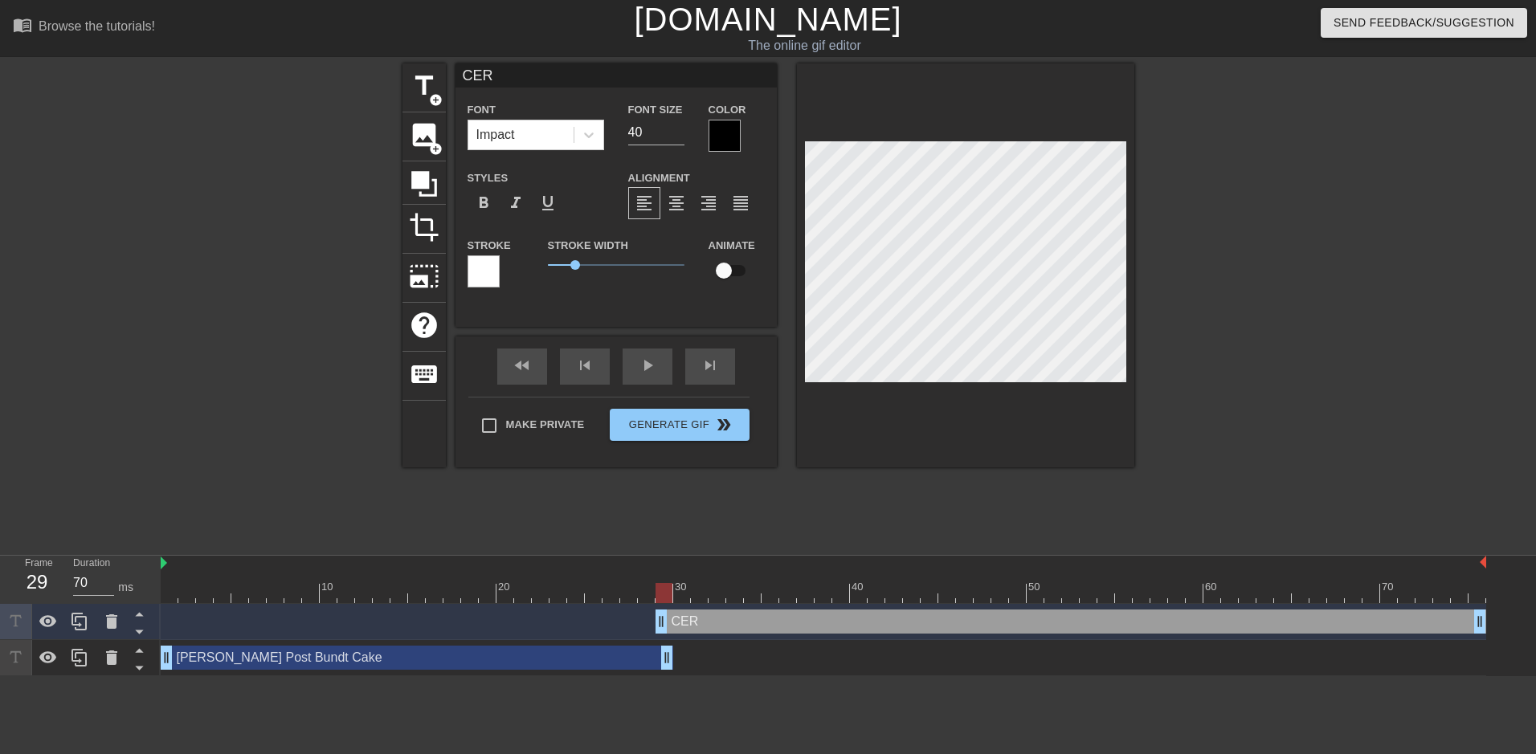
type input "CERs"
type textarea "CERs"
click at [715, 132] on div at bounding box center [724, 136] width 32 height 32
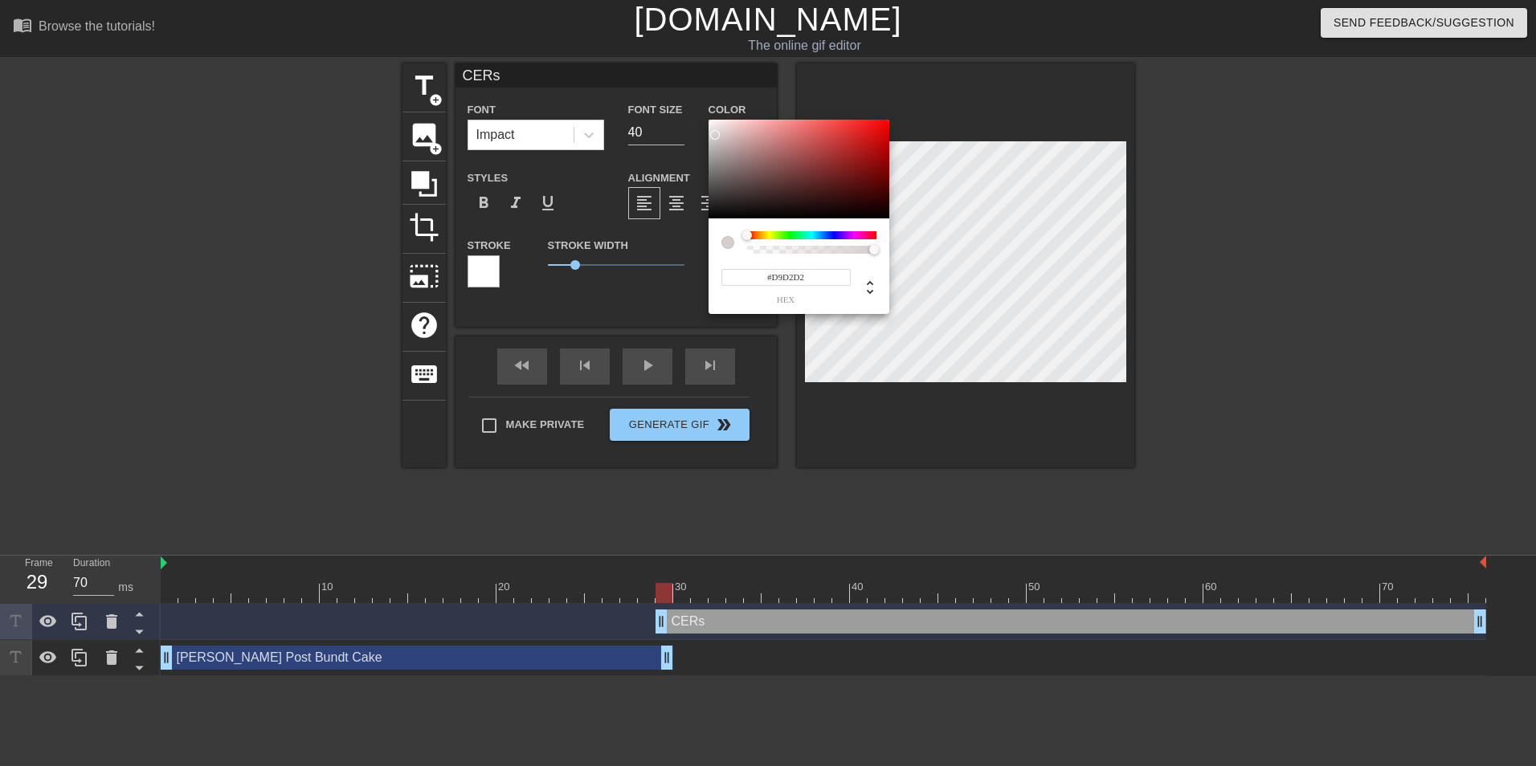
type input "#FFFFFF"
drag, startPoint x: 715, startPoint y: 135, endPoint x: 700, endPoint y: 98, distance: 39.7
click at [700, 98] on div "#FFFFFF hex" at bounding box center [768, 383] width 1536 height 766
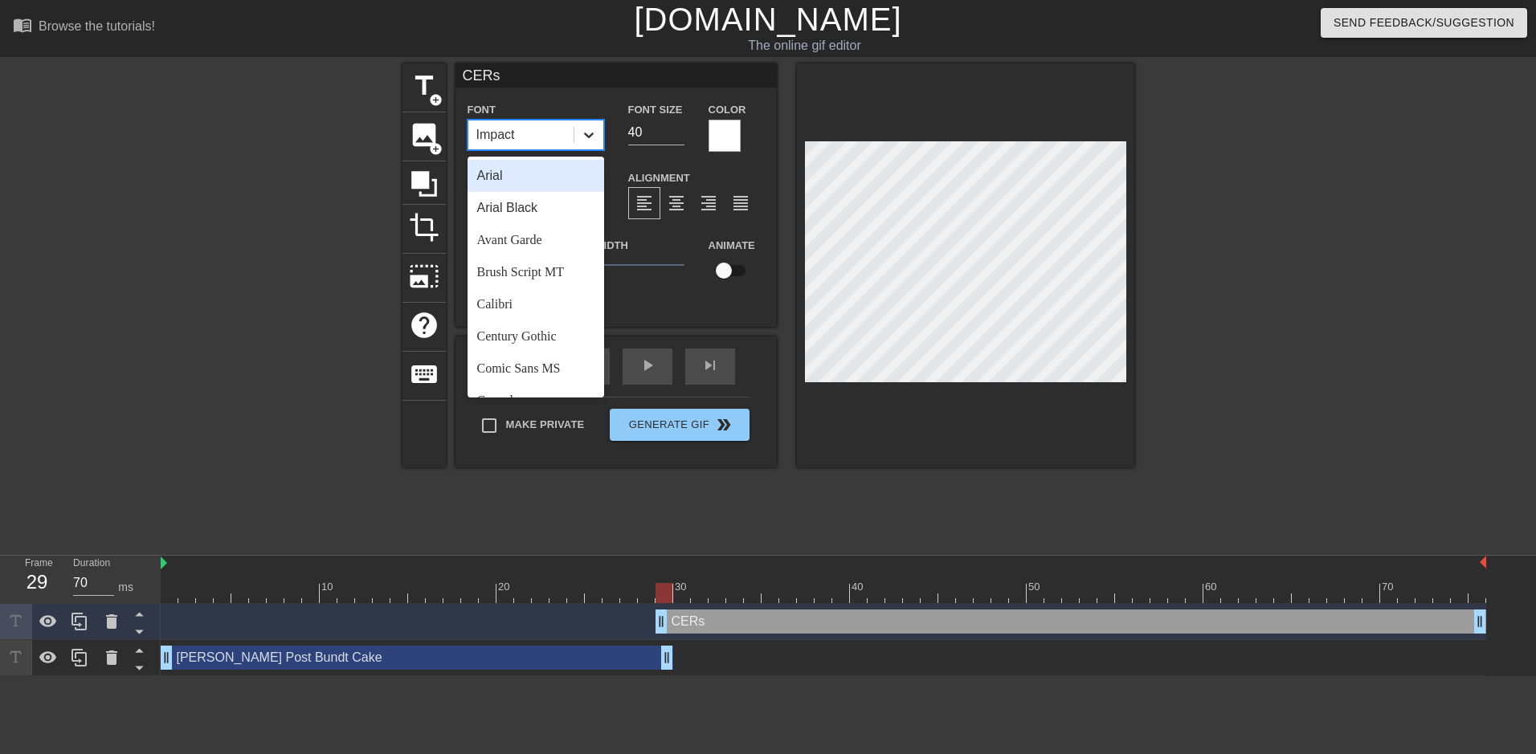
click at [594, 138] on icon at bounding box center [589, 135] width 16 height 16
click at [521, 187] on div "Arial" at bounding box center [535, 176] width 137 height 32
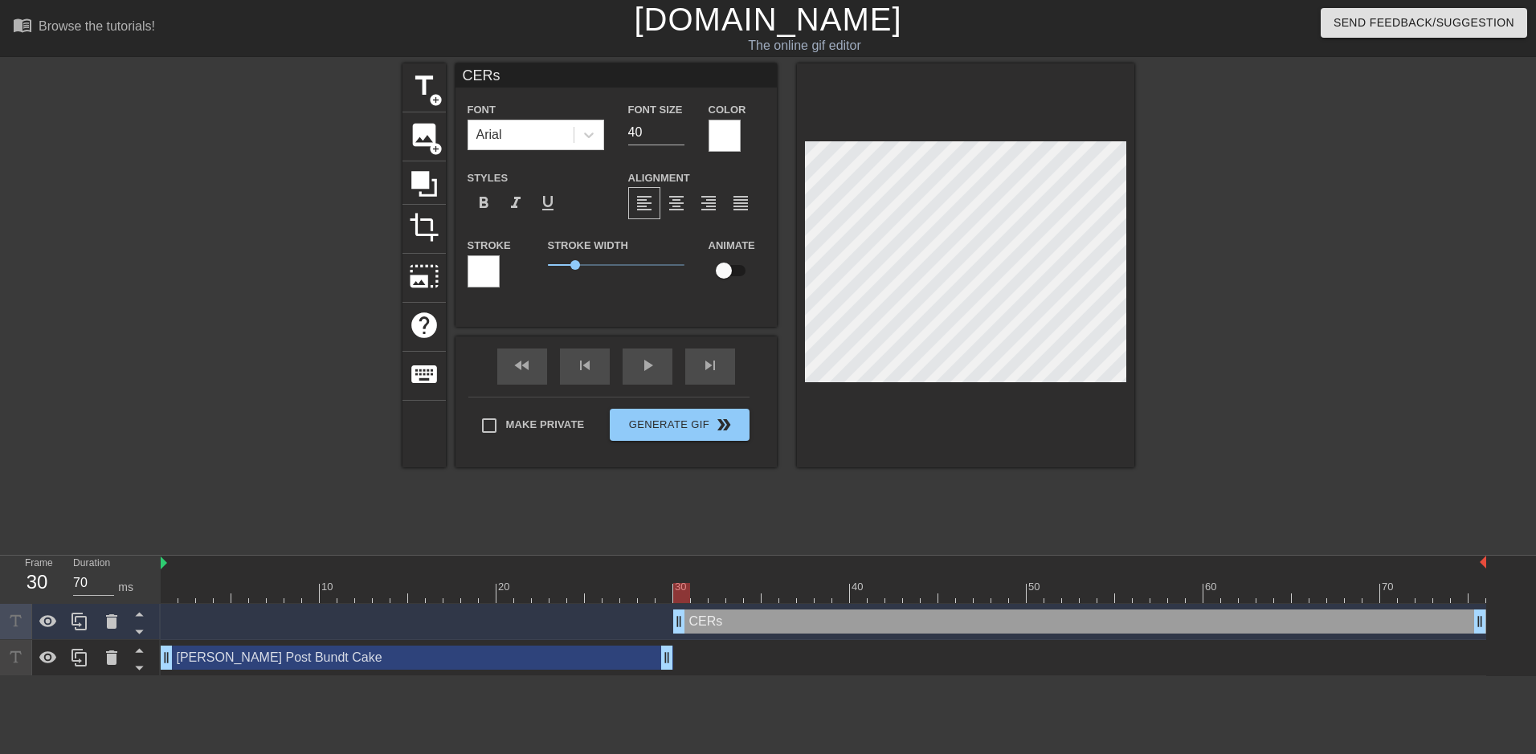
drag, startPoint x: 659, startPoint y: 630, endPoint x: 678, endPoint y: 630, distance: 18.5
click at [301, 495] on div at bounding box center [262, 304] width 241 height 482
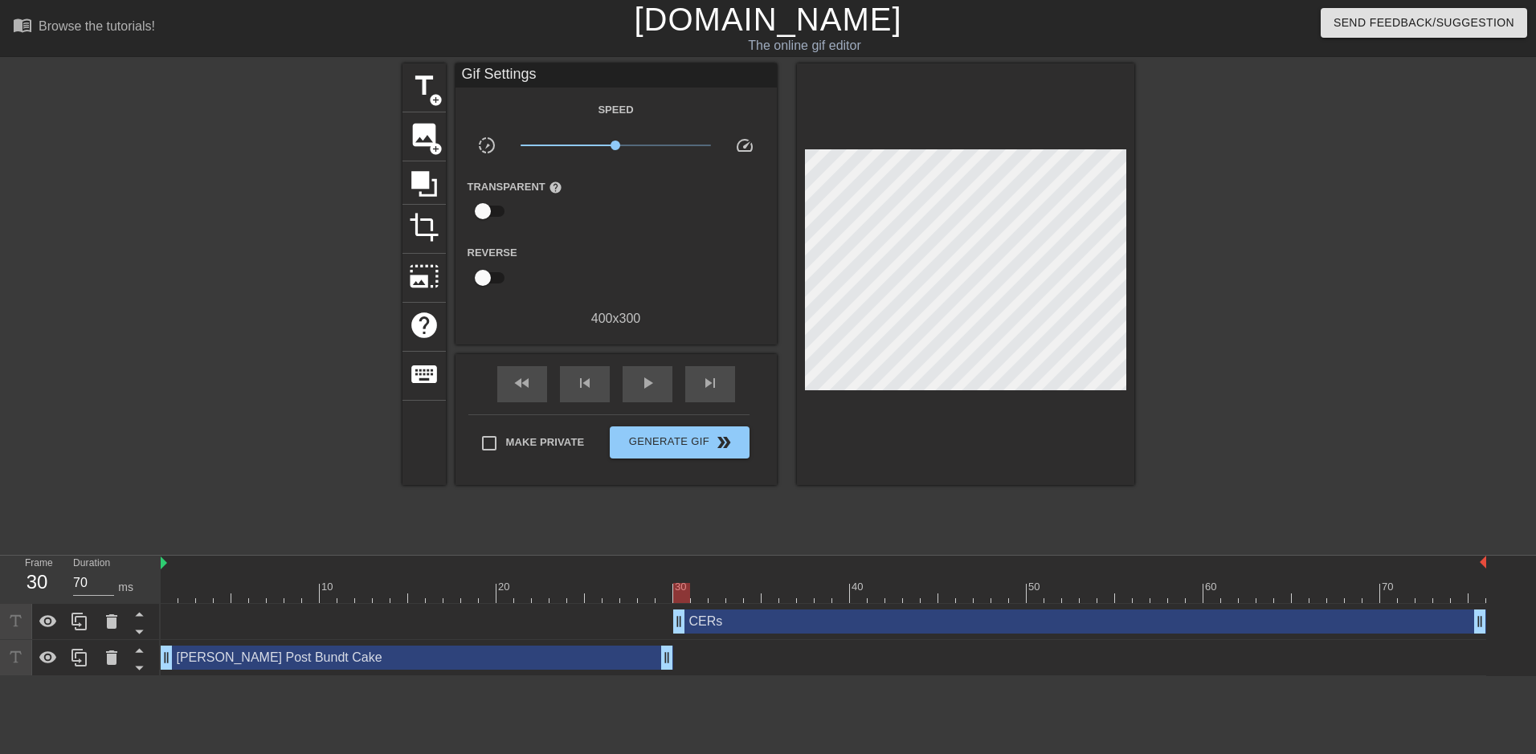
click at [174, 594] on div at bounding box center [823, 593] width 1325 height 20
drag, startPoint x: 174, startPoint y: 594, endPoint x: 818, endPoint y: 576, distance: 644.4
click at [818, 576] on div "10 20 30 40 50 60 70" at bounding box center [823, 579] width 1325 height 47
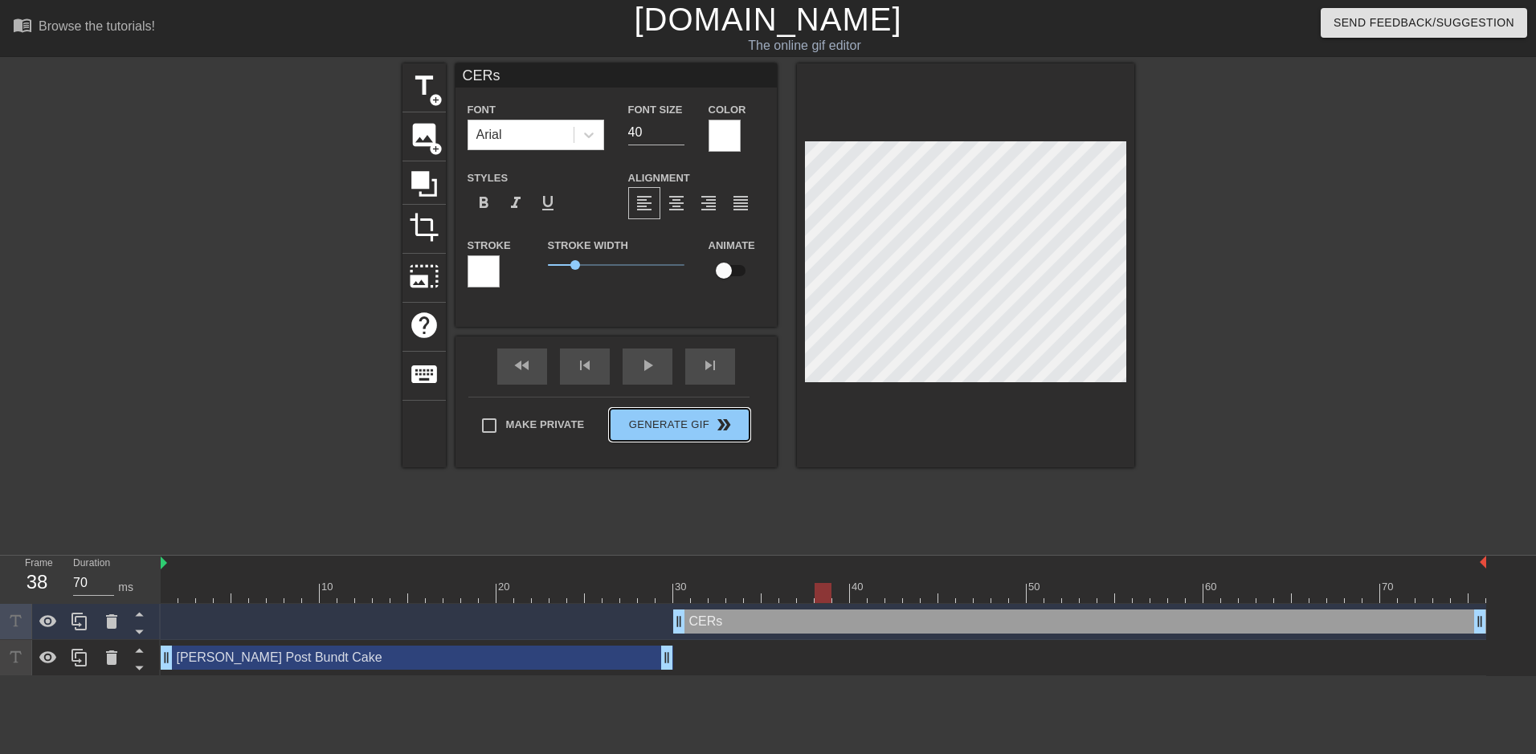
click at [693, 433] on button "Generate Gif double_arrow" at bounding box center [679, 425] width 139 height 32
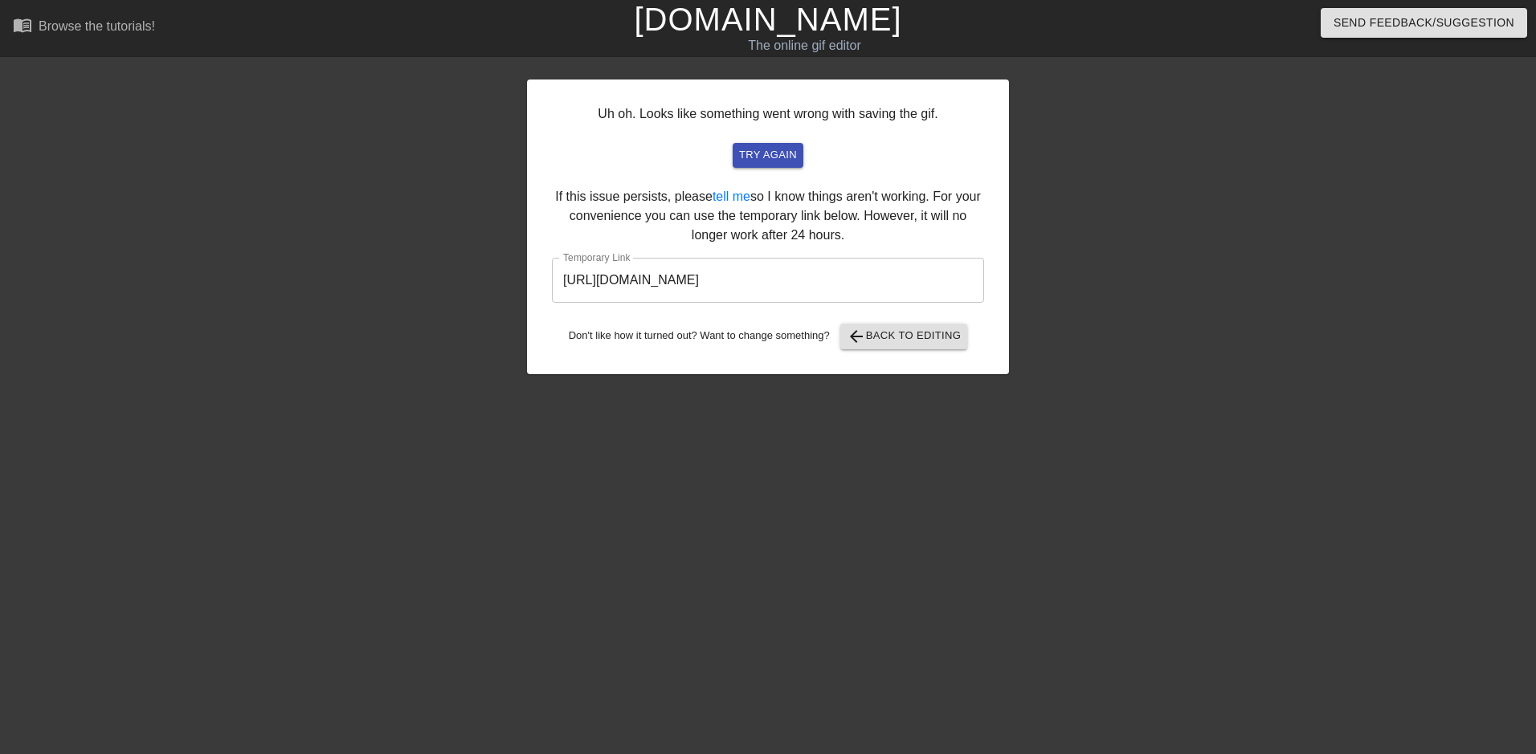
click at [791, 267] on input "[URL][DOMAIN_NAME]" at bounding box center [768, 280] width 432 height 45
